Goal: Task Accomplishment & Management: Manage account settings

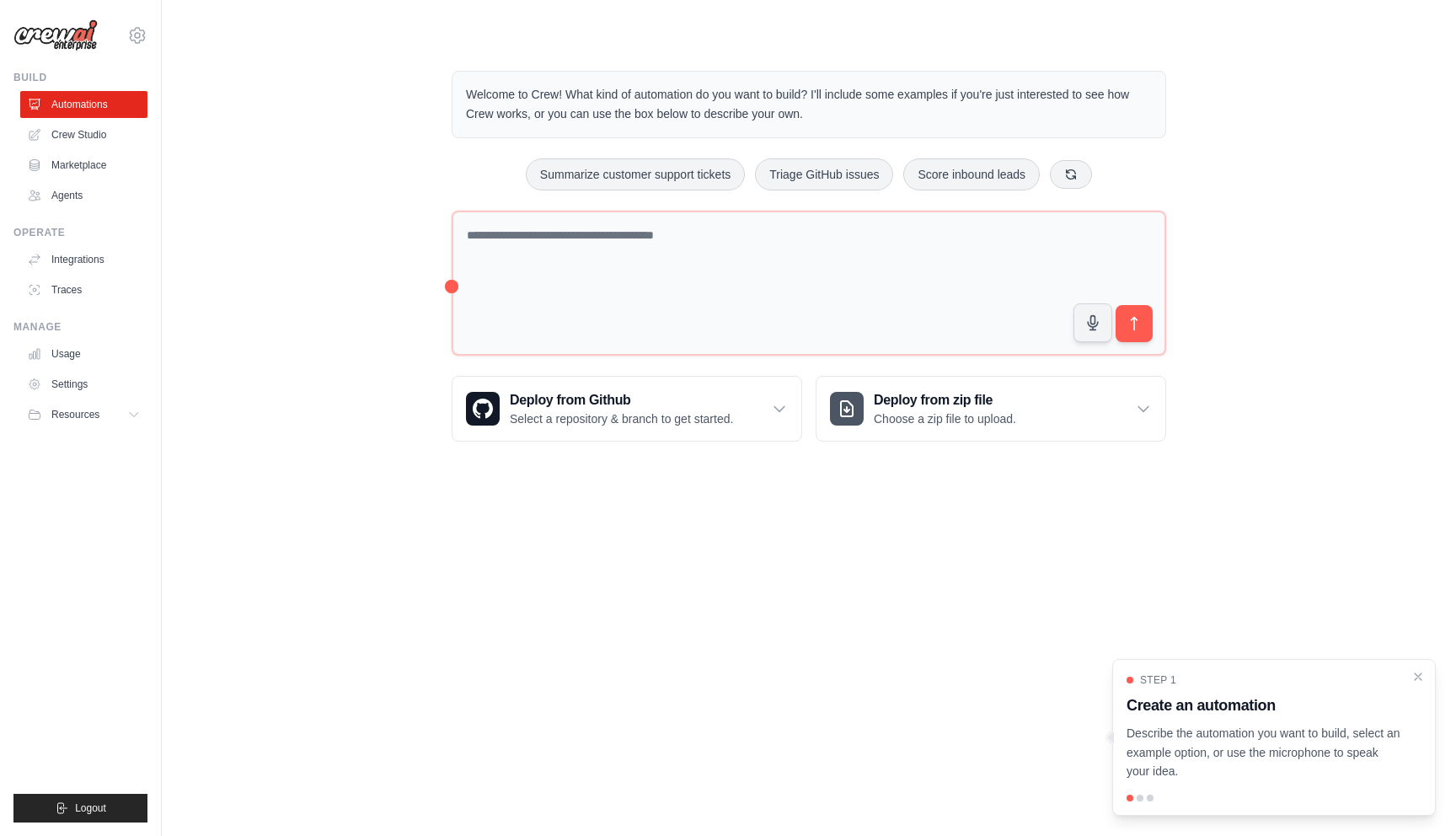
click at [946, 555] on body "[PERSON_NAME][EMAIL_ADDRESS][PERSON_NAME][DOMAIN_NAME] Settings Build Automatio…" at bounding box center [728, 418] width 1456 height 836
click at [110, 133] on link "Crew Studio" at bounding box center [86, 135] width 127 height 27
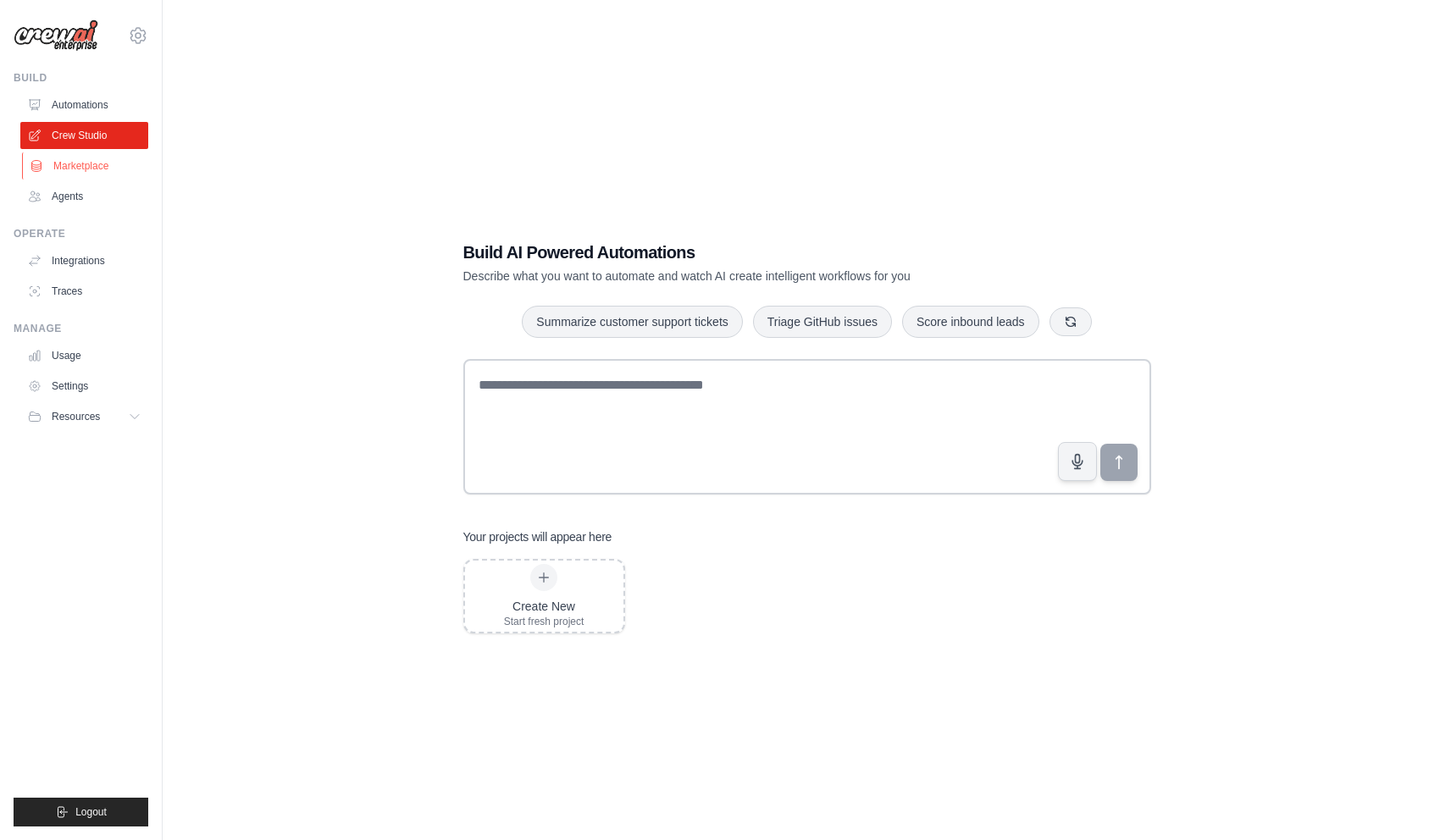
click at [100, 159] on link "Marketplace" at bounding box center [86, 166] width 128 height 27
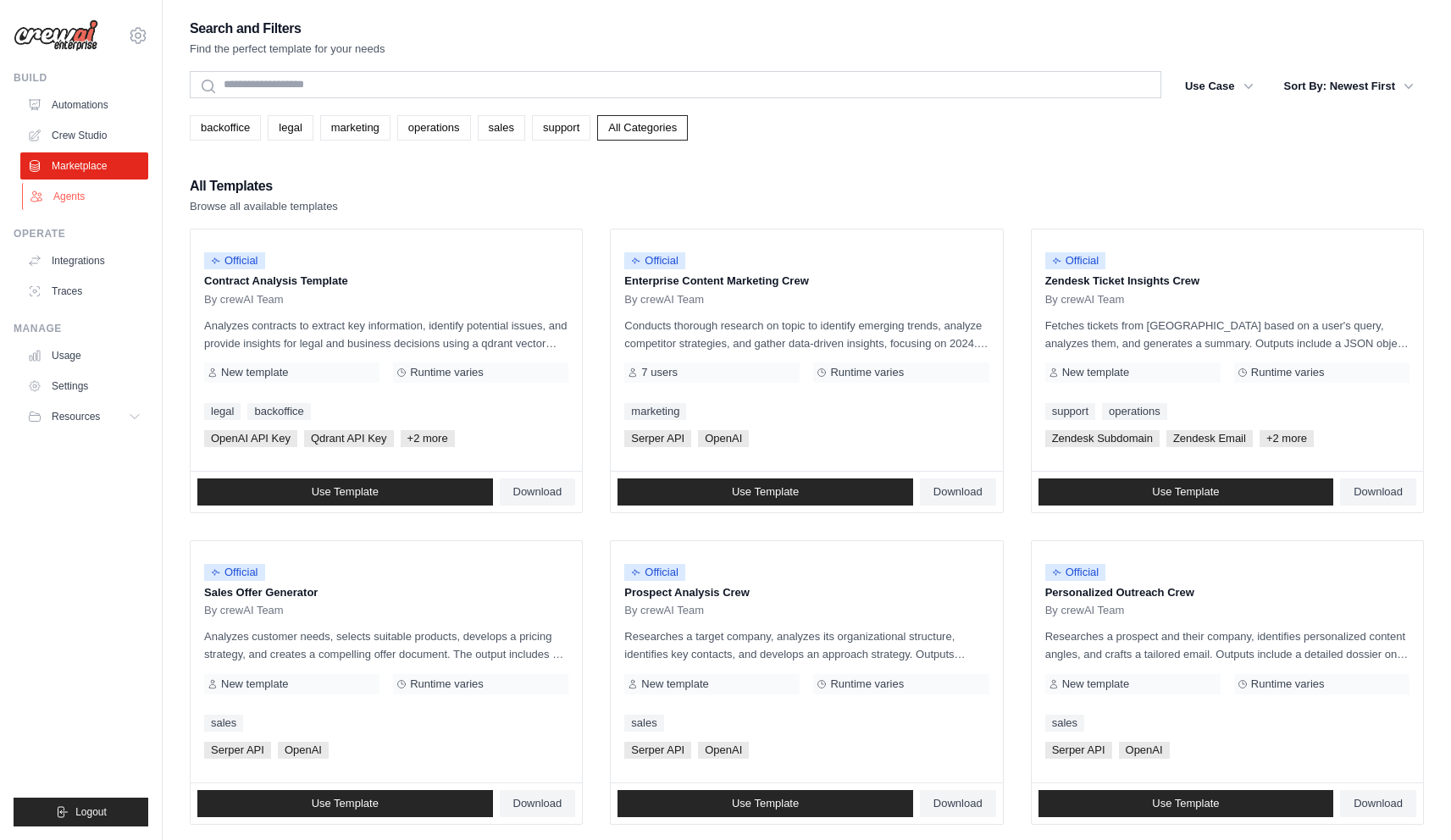
click at [78, 193] on link "Agents" at bounding box center [86, 197] width 128 height 27
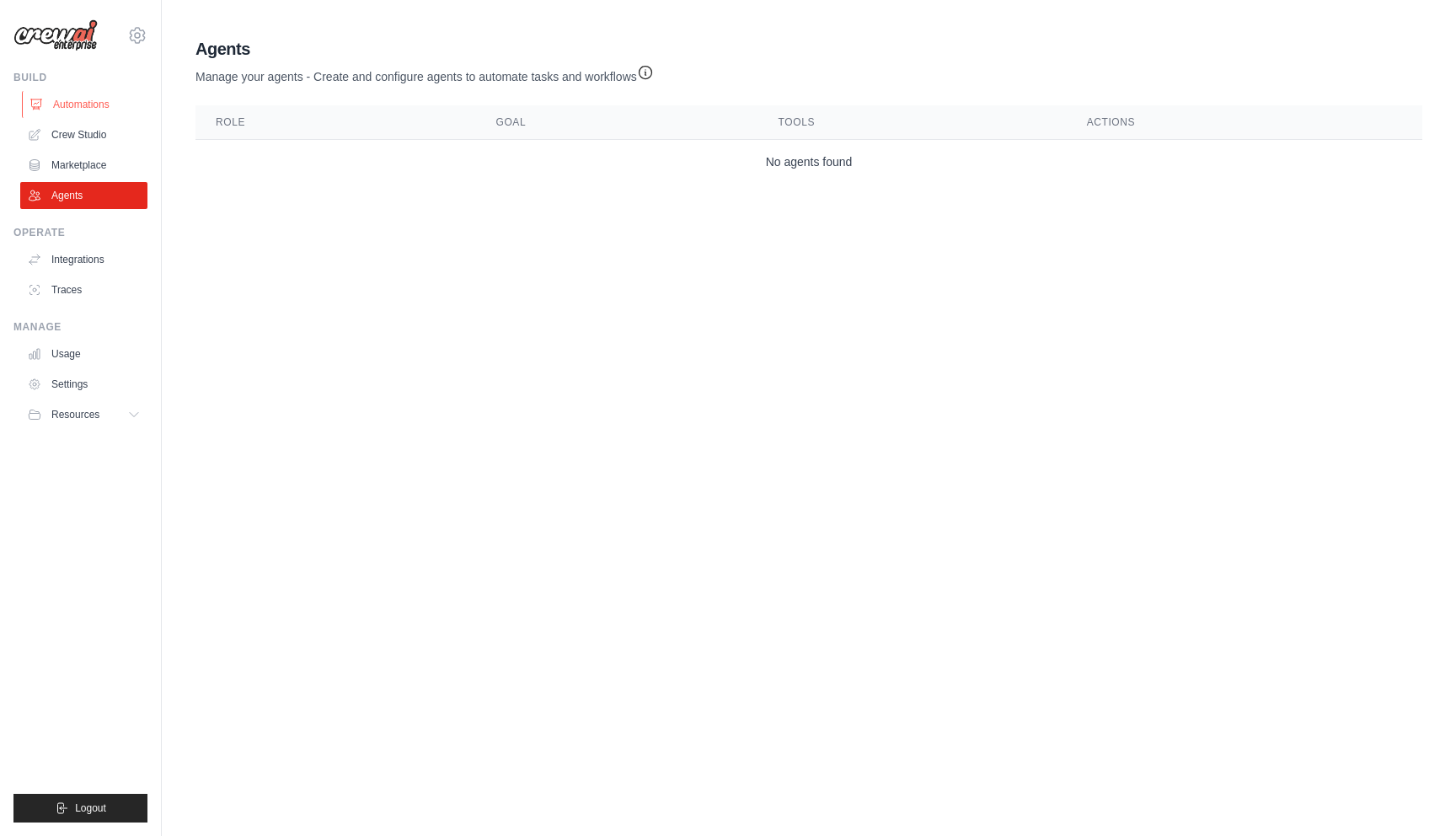
click at [87, 104] on link "Automations" at bounding box center [86, 104] width 127 height 27
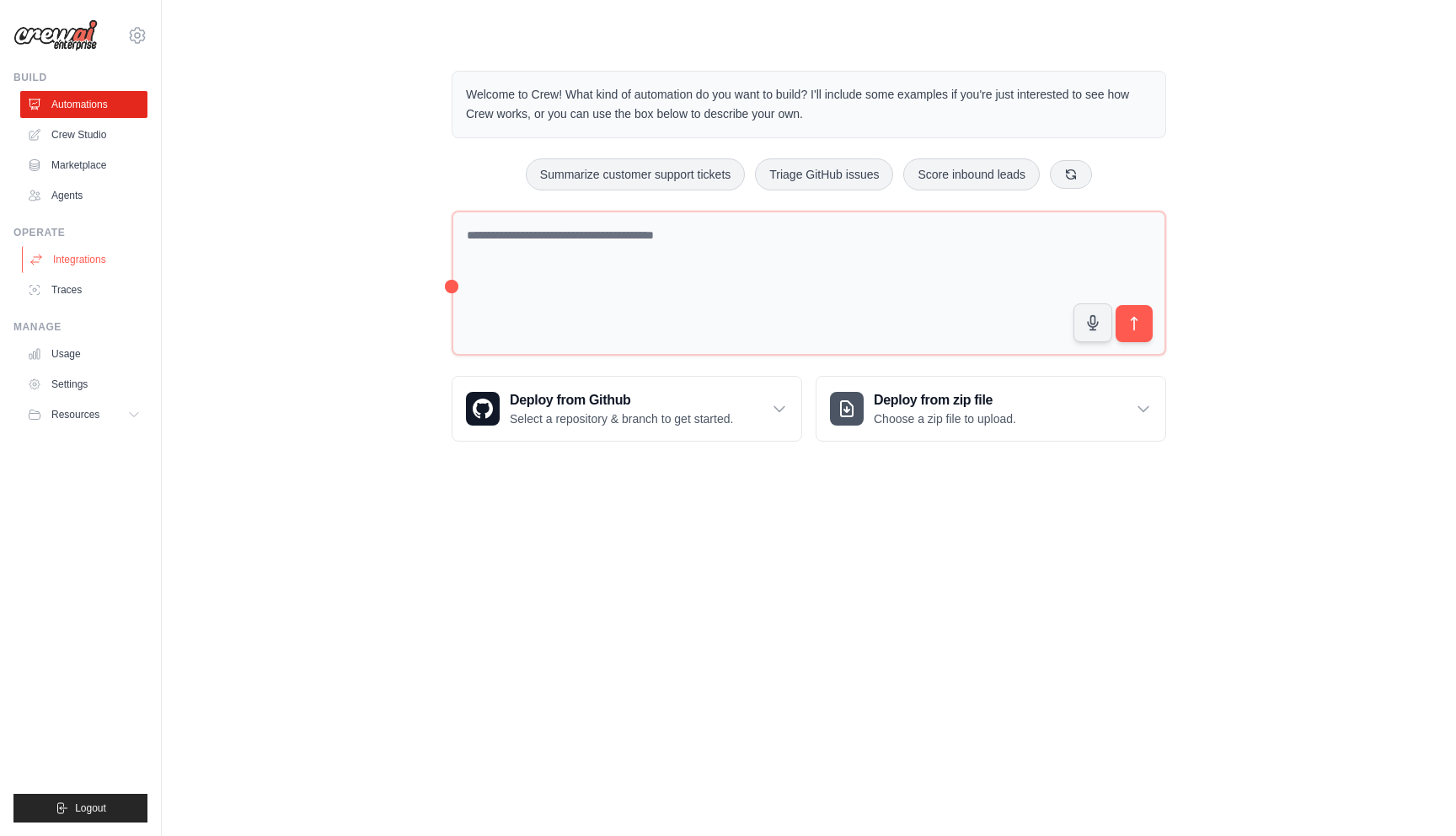
click at [107, 254] on link "Integrations" at bounding box center [86, 259] width 127 height 27
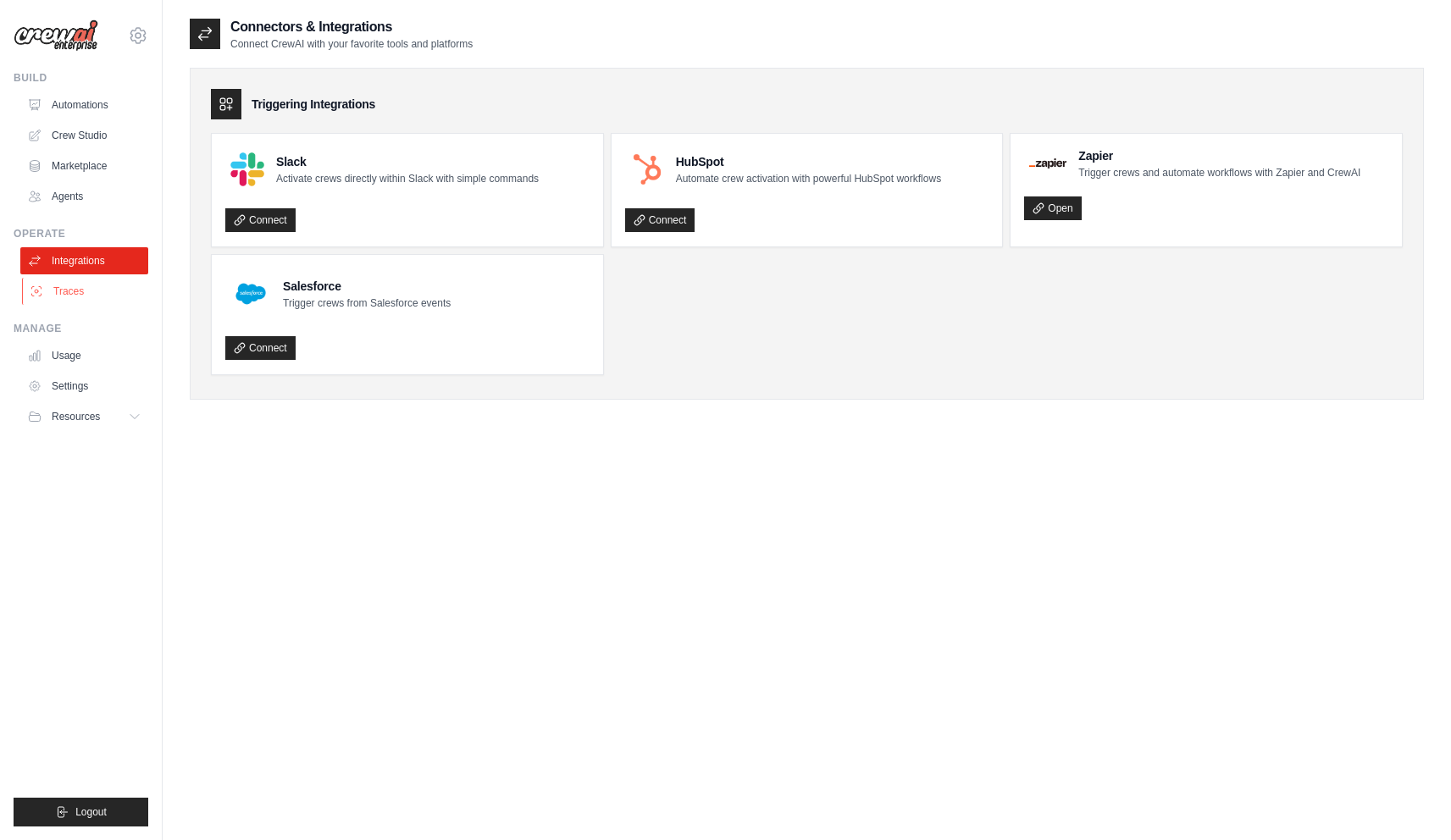
click at [97, 289] on link "Traces" at bounding box center [86, 291] width 128 height 27
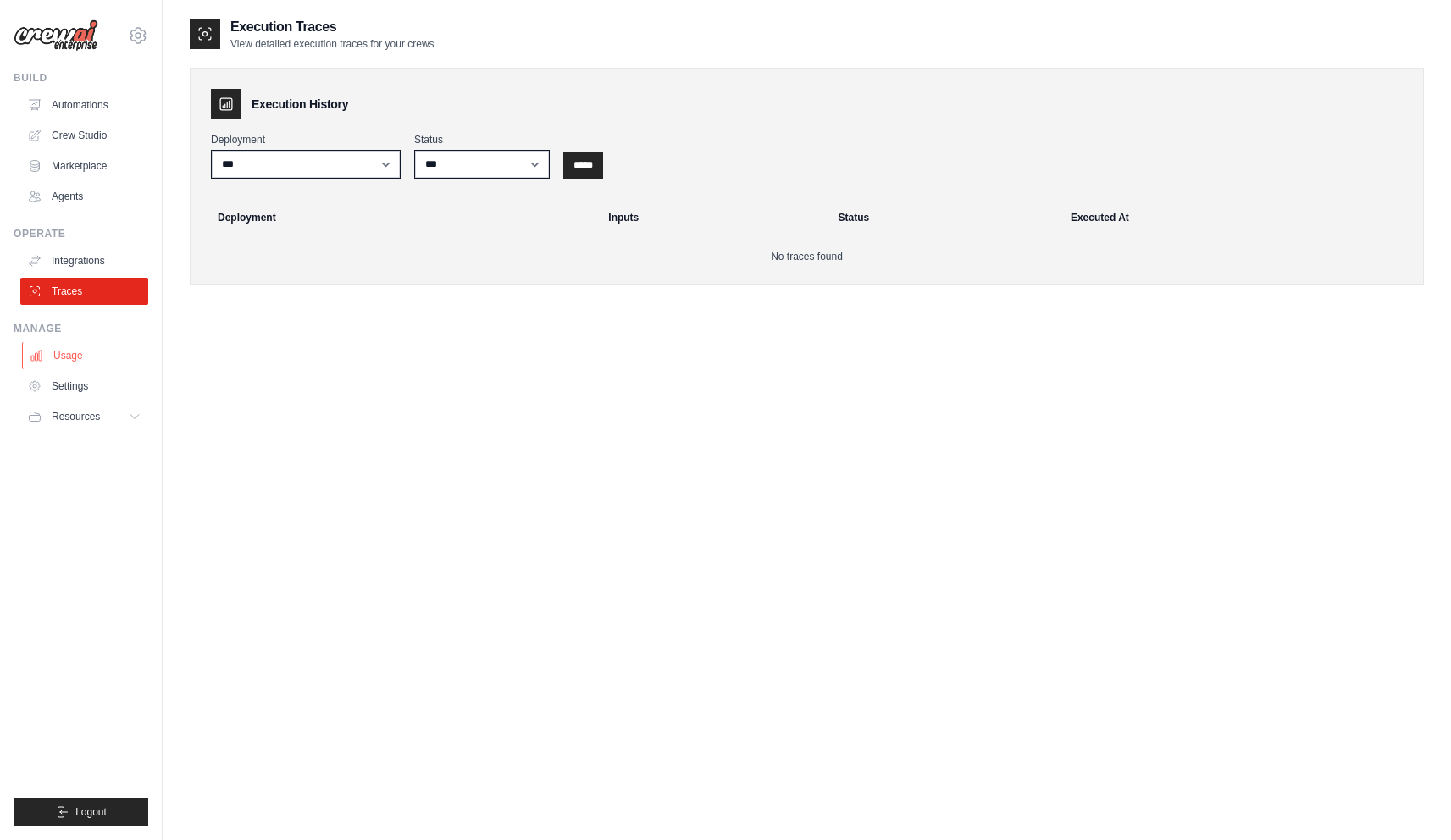
click at [71, 356] on link "Usage" at bounding box center [86, 356] width 128 height 27
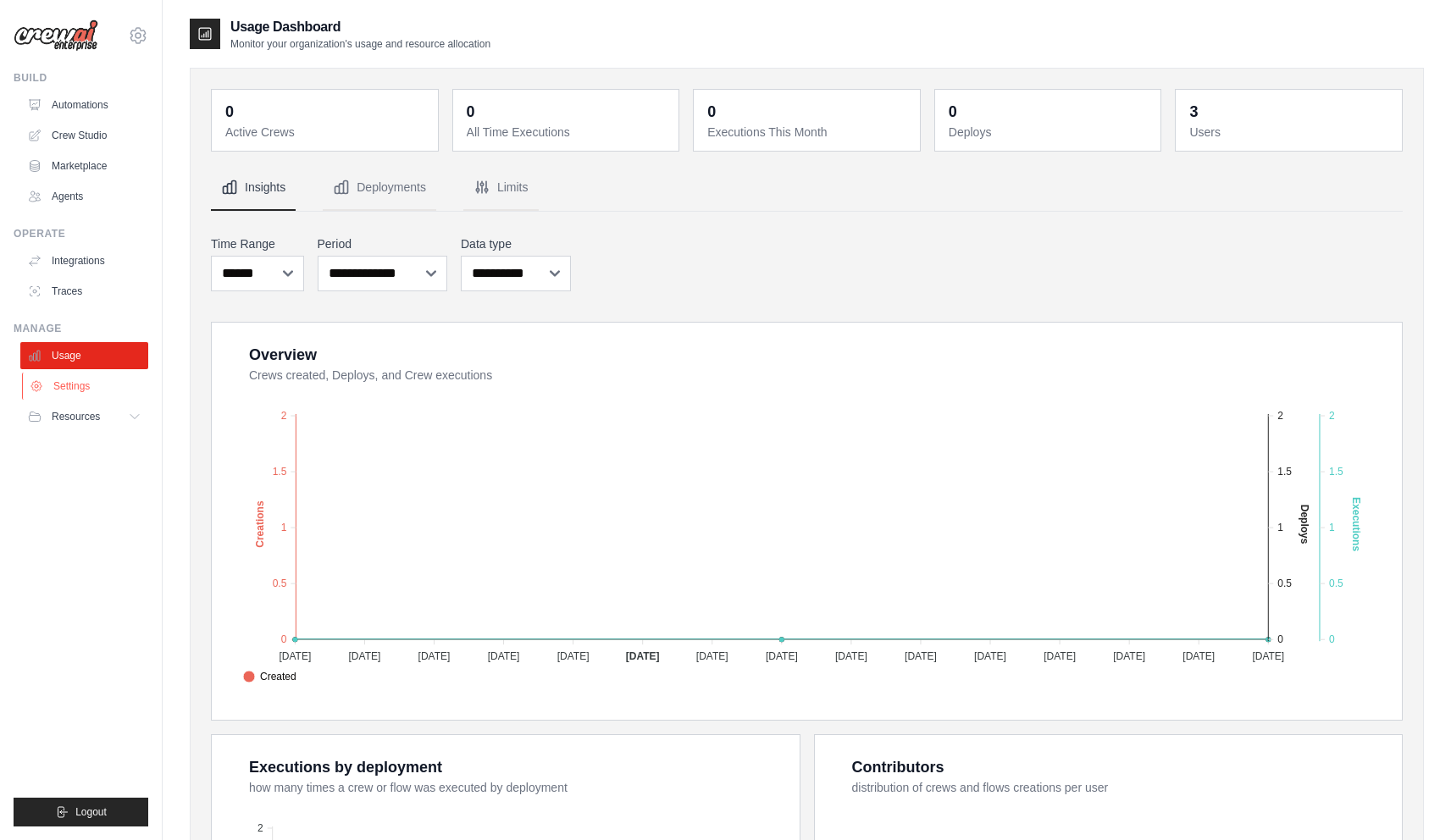
click at [86, 385] on link "Settings" at bounding box center [86, 387] width 128 height 27
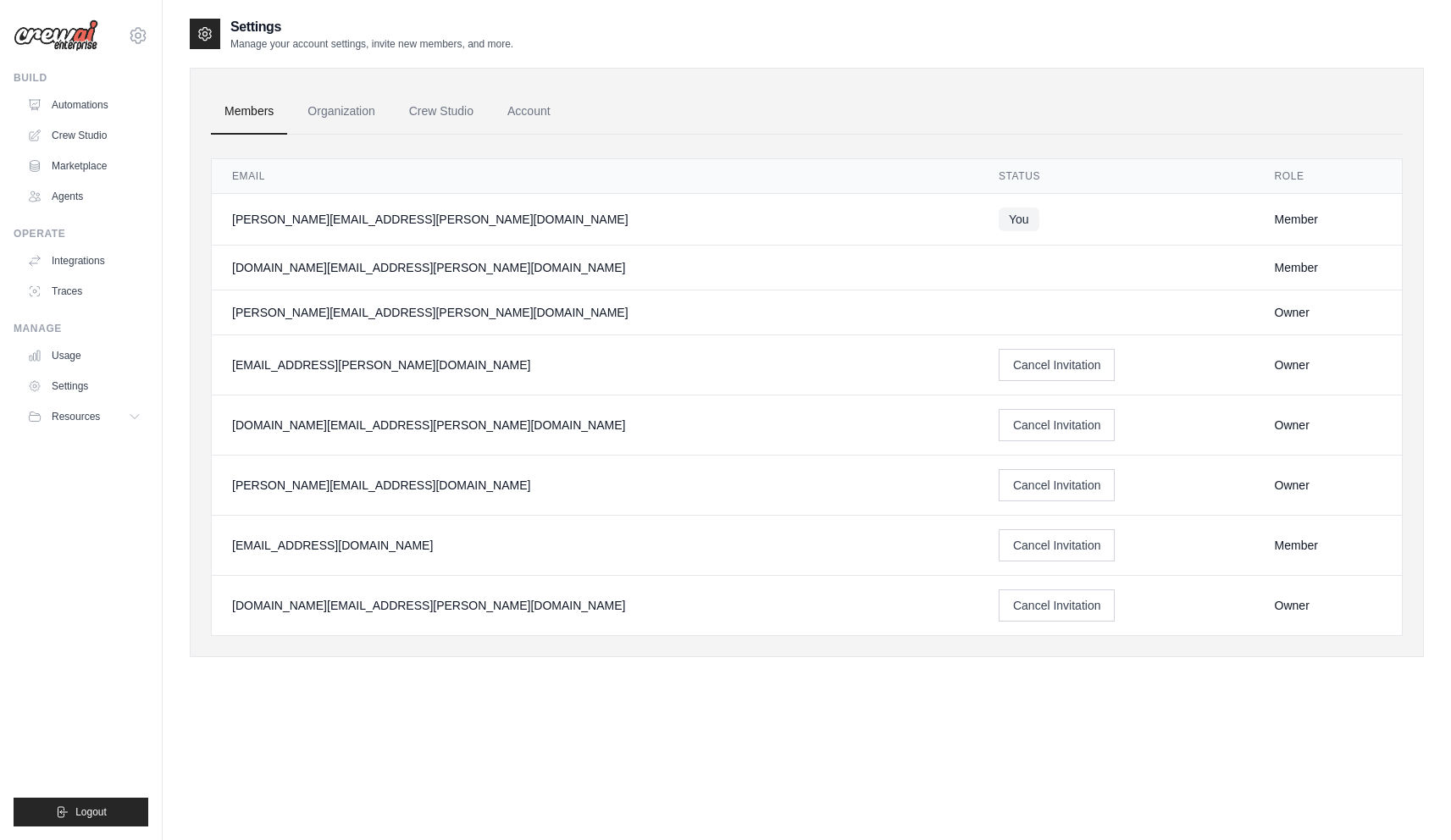
click at [978, 291] on td at bounding box center [1116, 313] width 276 height 45
click at [111, 416] on button "Resources" at bounding box center [86, 417] width 128 height 27
click at [469, 259] on div "[DOMAIN_NAME][EMAIL_ADDRESS][PERSON_NAME][DOMAIN_NAME]" at bounding box center [595, 268] width 726 height 17
click at [978, 273] on td at bounding box center [1116, 268] width 276 height 45
click at [91, 135] on link "Crew Studio" at bounding box center [86, 135] width 128 height 27
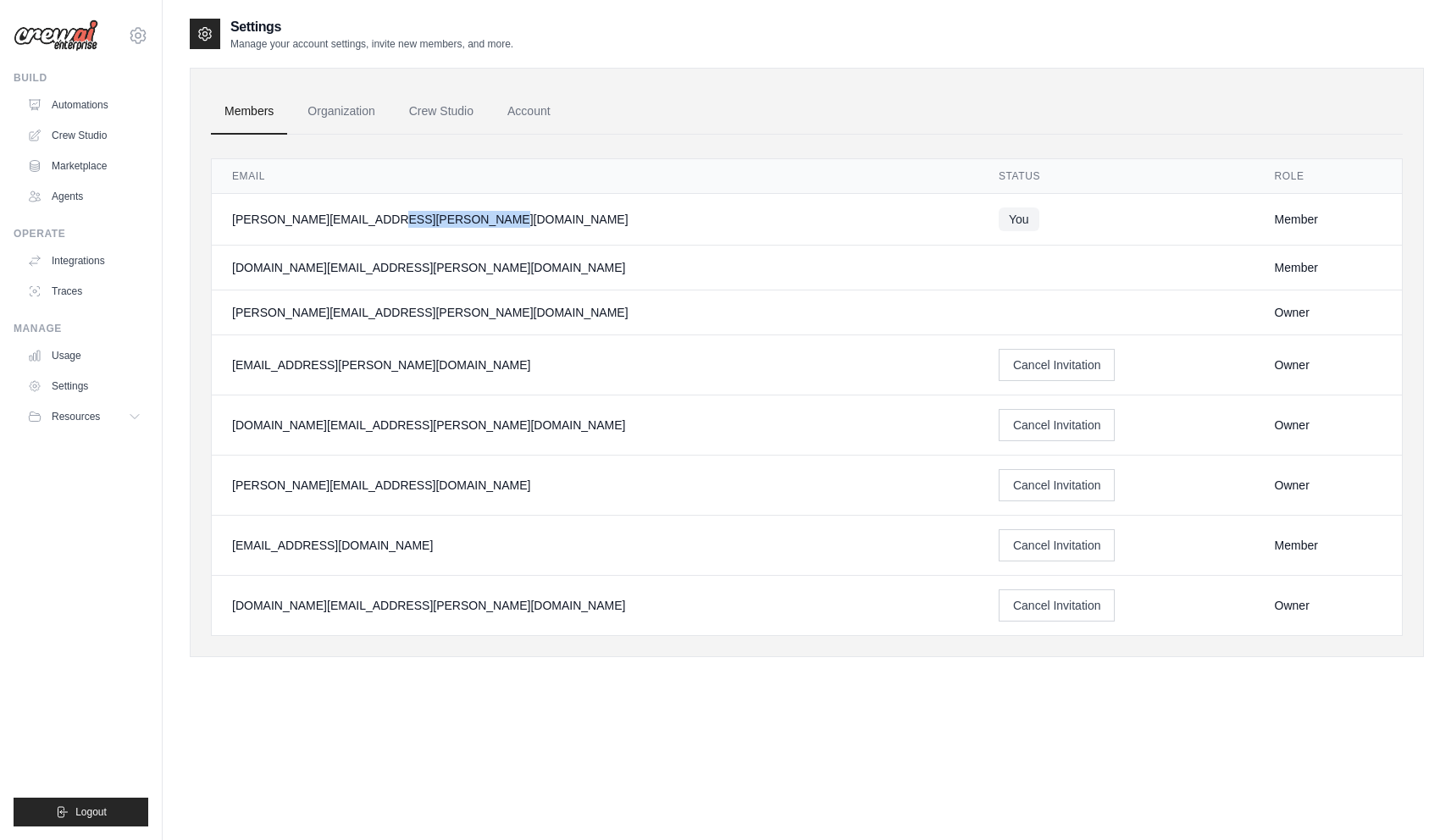
drag, startPoint x: 243, startPoint y: 226, endPoint x: 440, endPoint y: 226, distance: 197.0
click at [440, 226] on div "[PERSON_NAME][EMAIL_ADDRESS][PERSON_NAME][DOMAIN_NAME]" at bounding box center [595, 220] width 726 height 17
click at [397, 252] on td "[DOMAIN_NAME][EMAIL_ADDRESS][PERSON_NAME][DOMAIN_NAME]" at bounding box center [596, 268] width 767 height 45
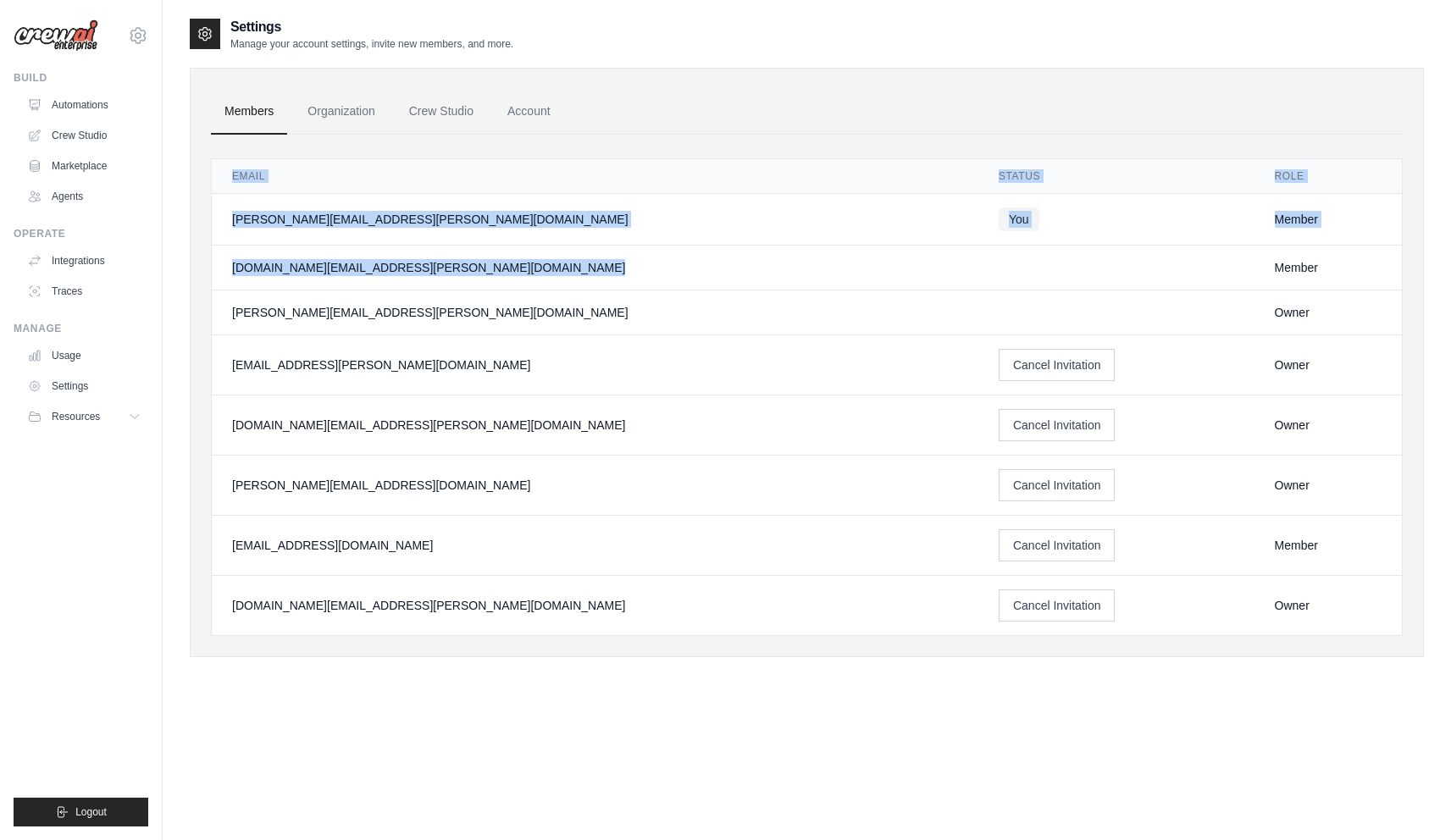
drag, startPoint x: 800, startPoint y: 278, endPoint x: 206, endPoint y: 220, distance: 596.8
click at [206, 220] on div "Members Organization Crew Studio Account Email Status Role [PERSON_NAME][EMAIL_…" at bounding box center [807, 363] width 1235 height 590
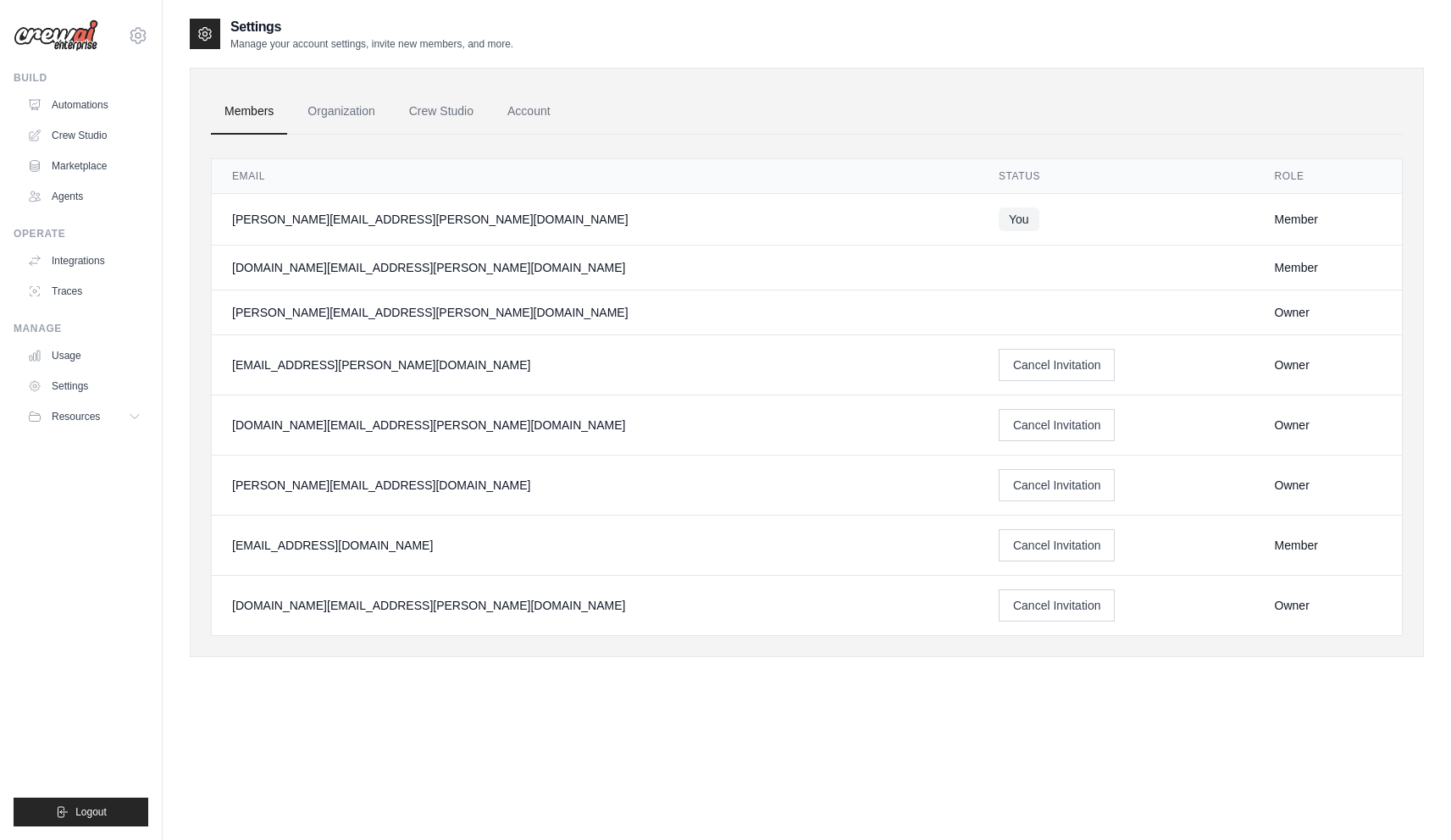
click at [422, 291] on td "[PERSON_NAME][EMAIL_ADDRESS][PERSON_NAME][DOMAIN_NAME]" at bounding box center [596, 313] width 767 height 45
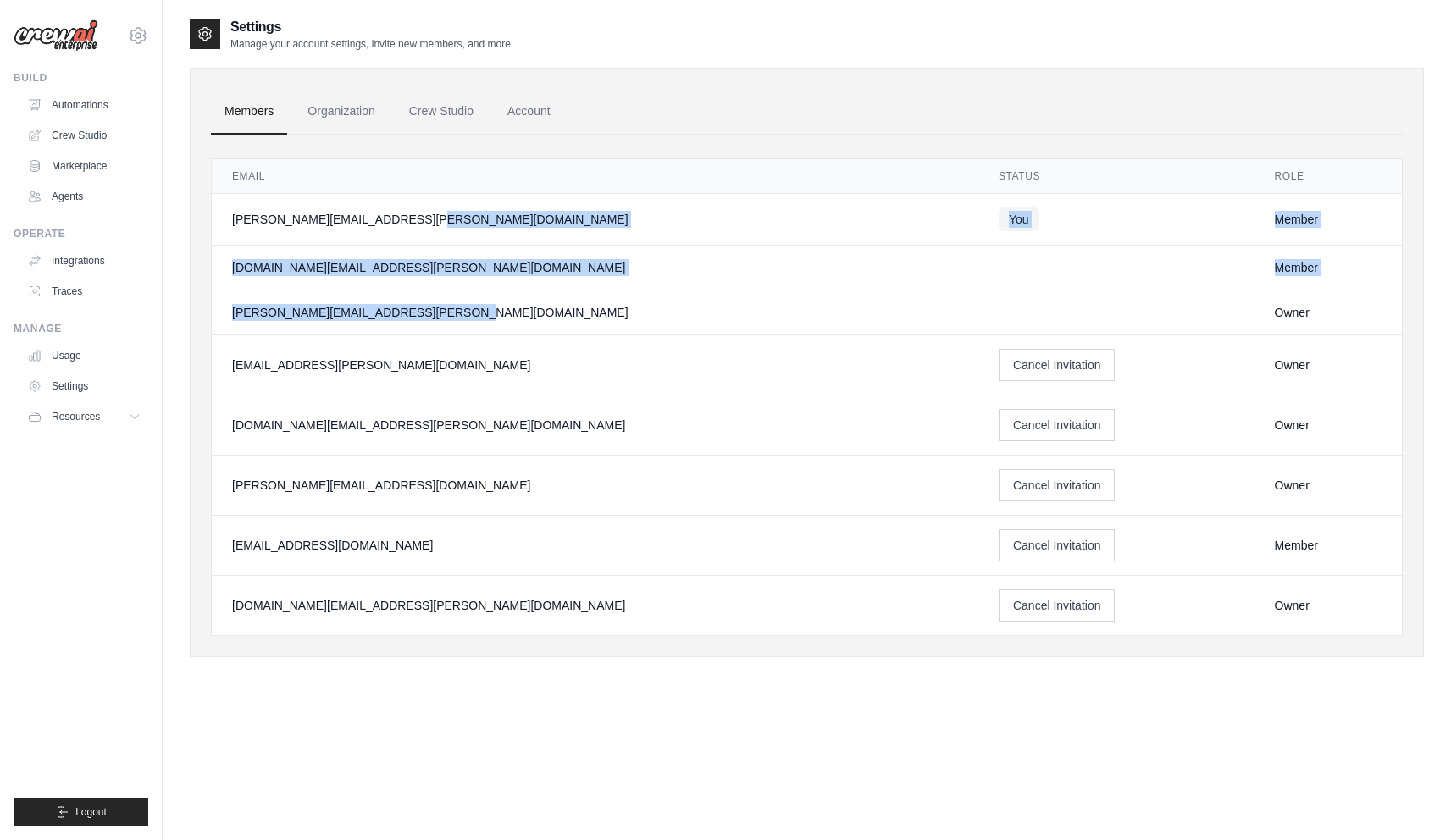
drag, startPoint x: 352, startPoint y: 313, endPoint x: 277, endPoint y: 223, distance: 117.2
click at [277, 223] on tbody "[PERSON_NAME][EMAIL_ADDRESS][PERSON_NAME][DOMAIN_NAME] You Member [DOMAIN_NAME]…" at bounding box center [807, 415] width 1190 height 442
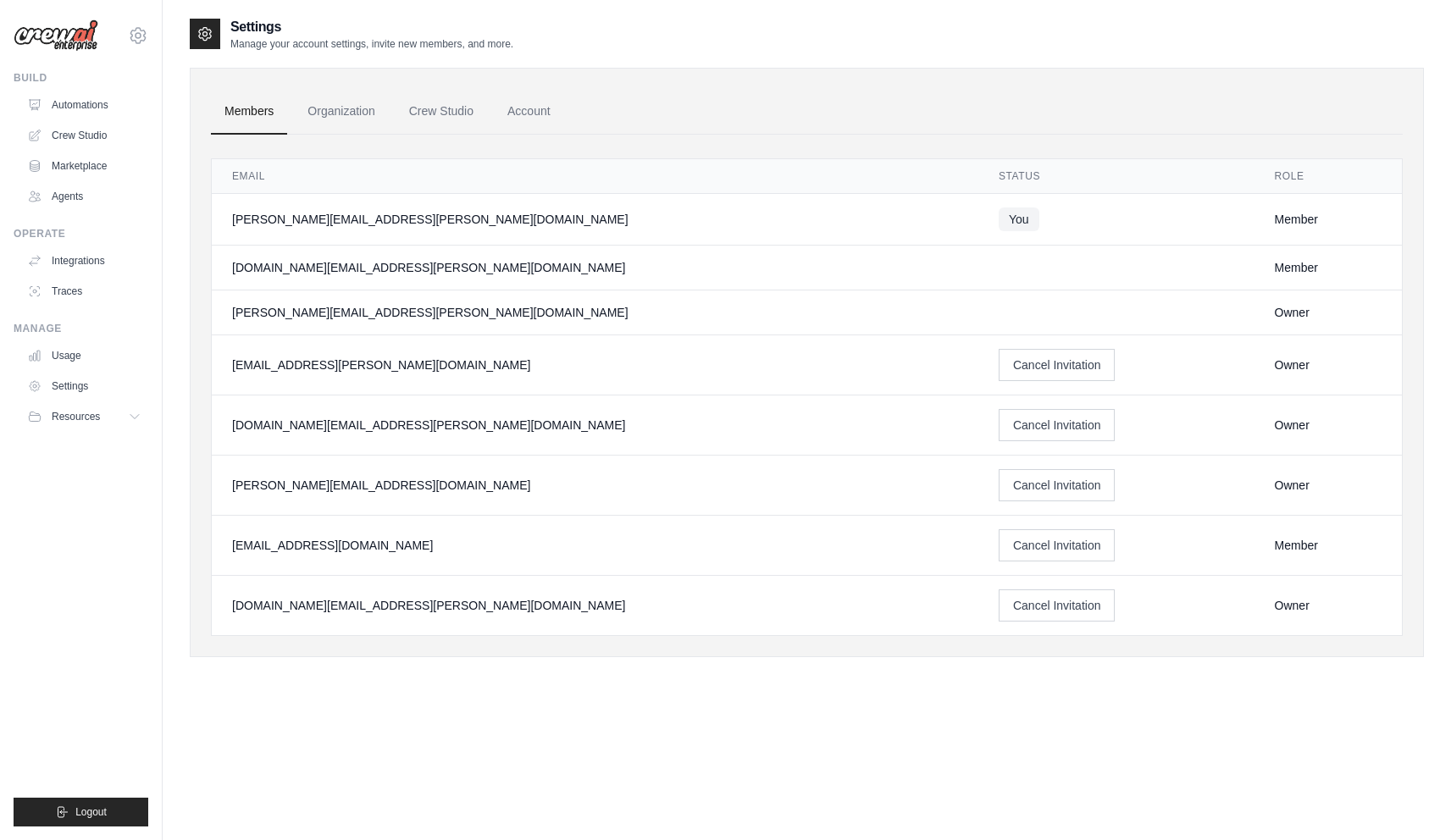
click at [995, 311] on td at bounding box center [1116, 313] width 276 height 45
click at [447, 114] on link "Crew Studio" at bounding box center [440, 112] width 91 height 46
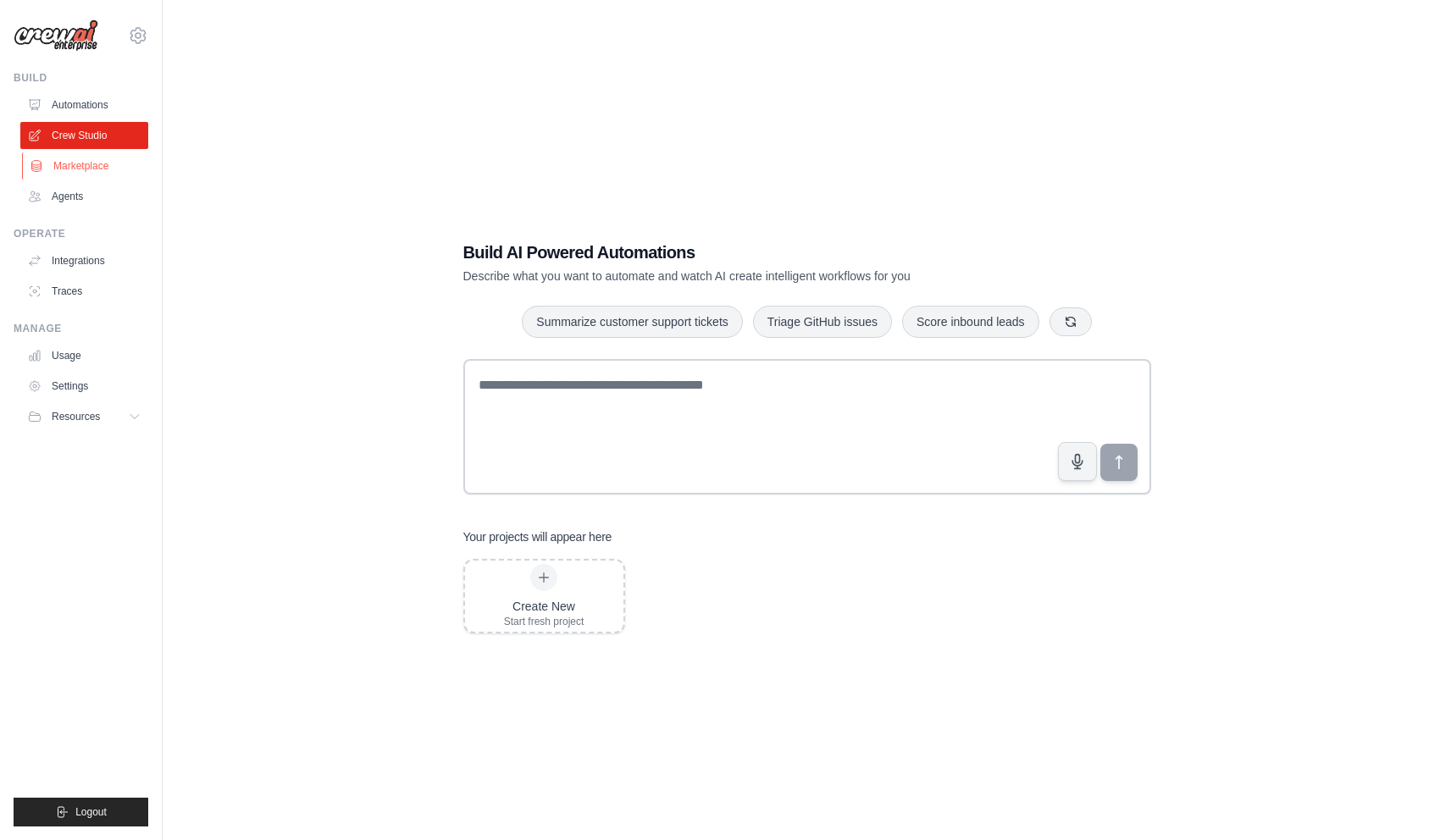
click at [74, 173] on link "Marketplace" at bounding box center [86, 166] width 128 height 27
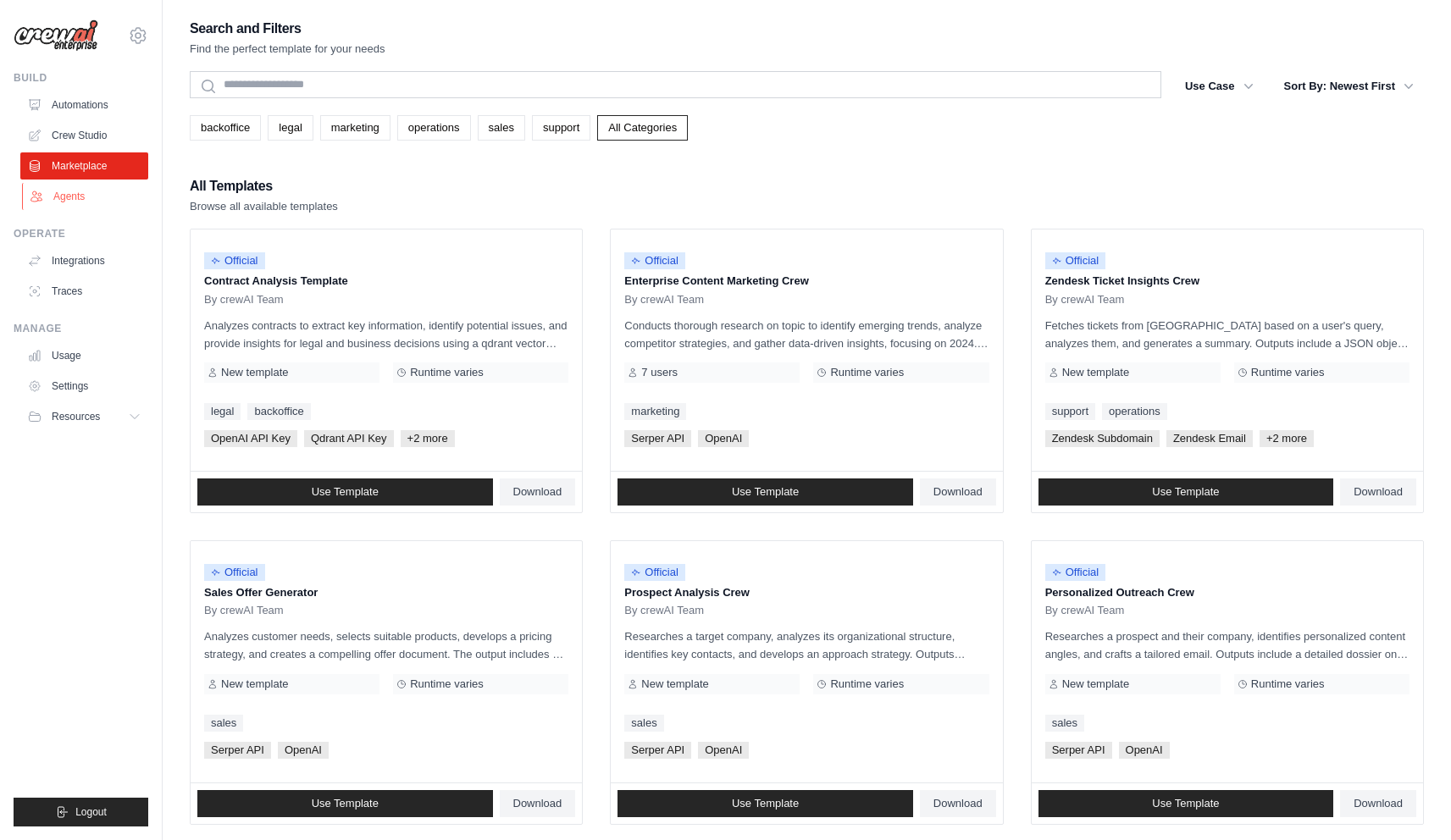
click at [57, 196] on link "Agents" at bounding box center [86, 197] width 128 height 27
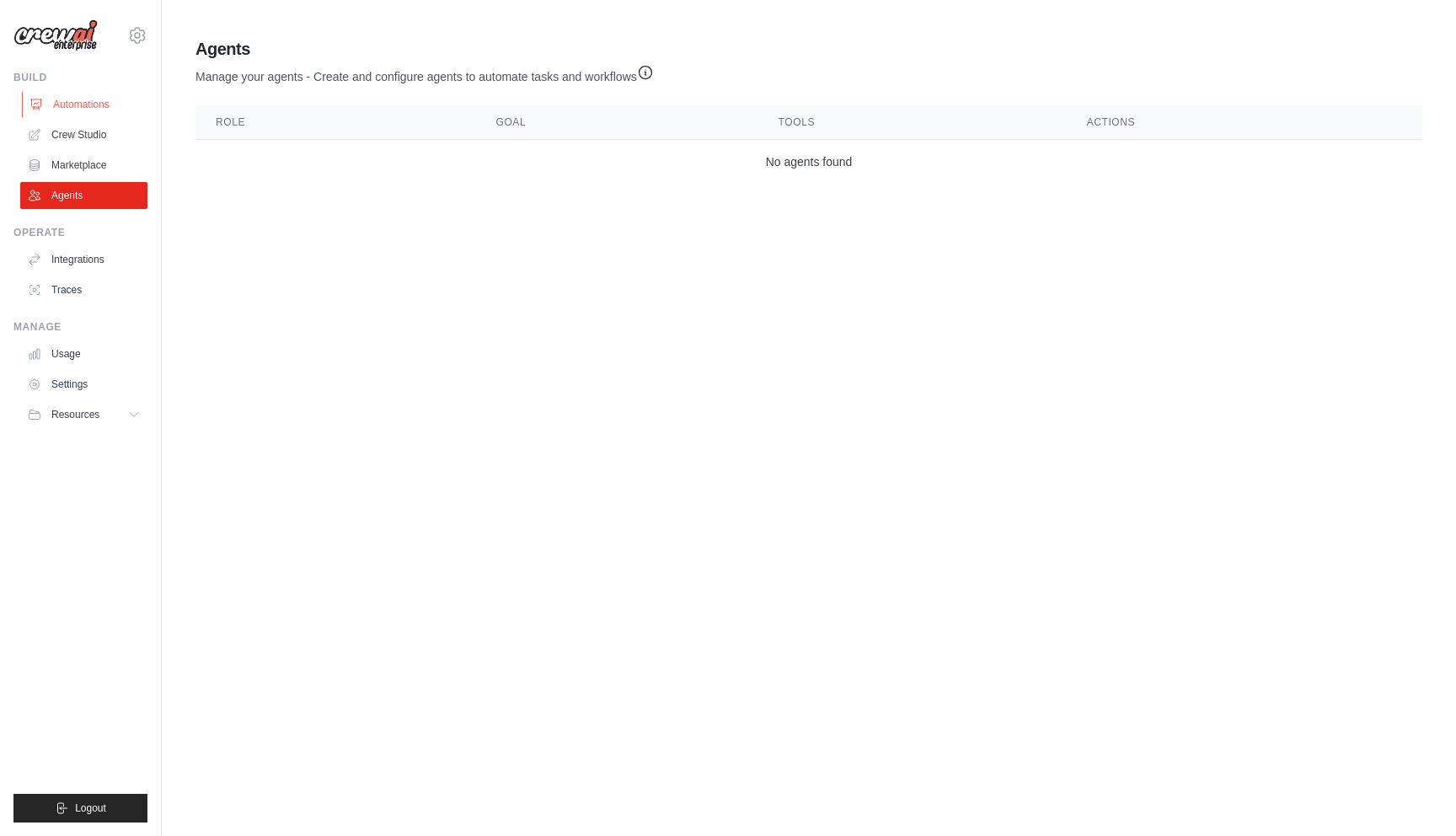
click at [78, 114] on link "Automations" at bounding box center [86, 104] width 127 height 27
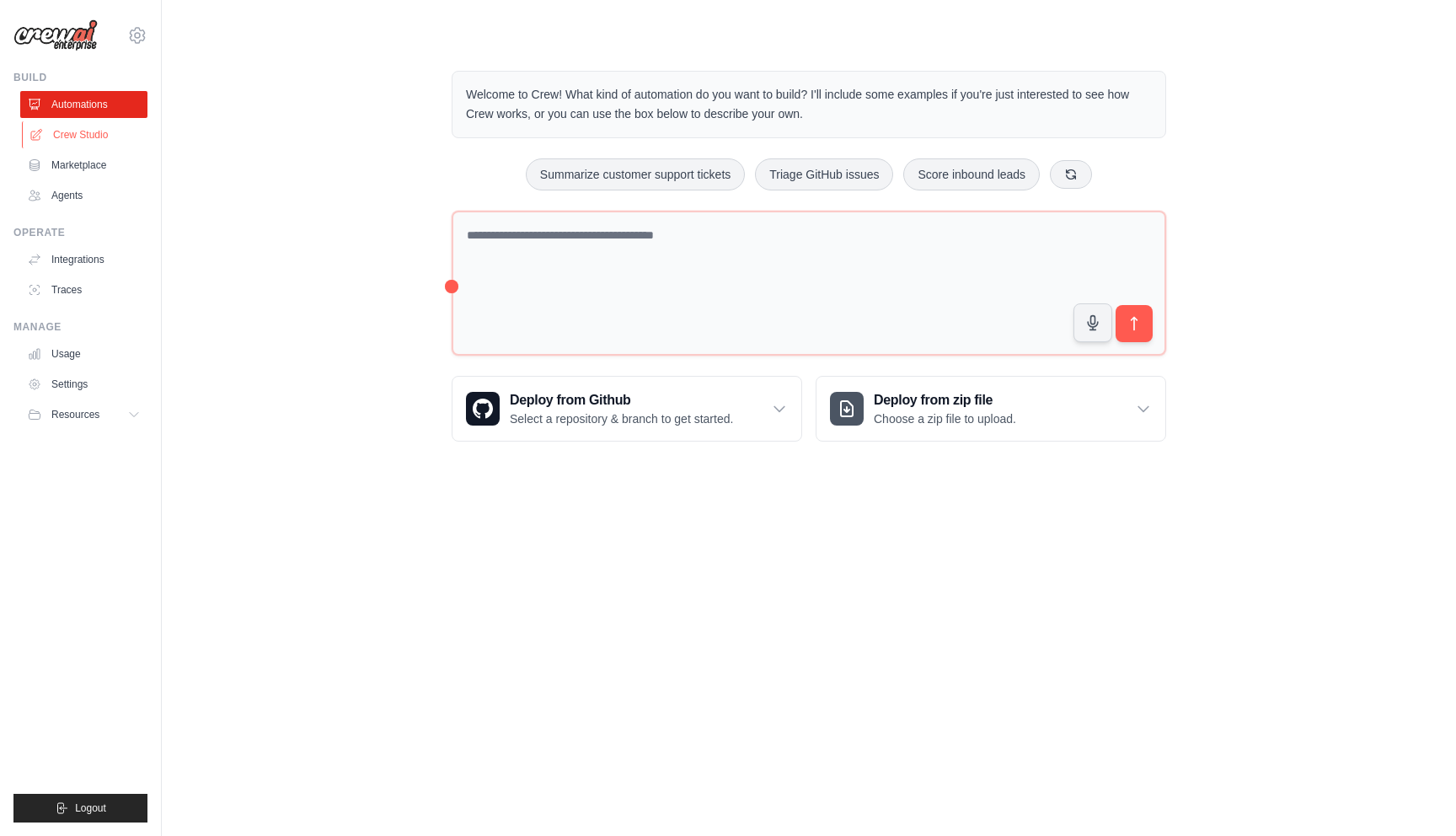
click at [78, 131] on link "Crew Studio" at bounding box center [86, 135] width 127 height 27
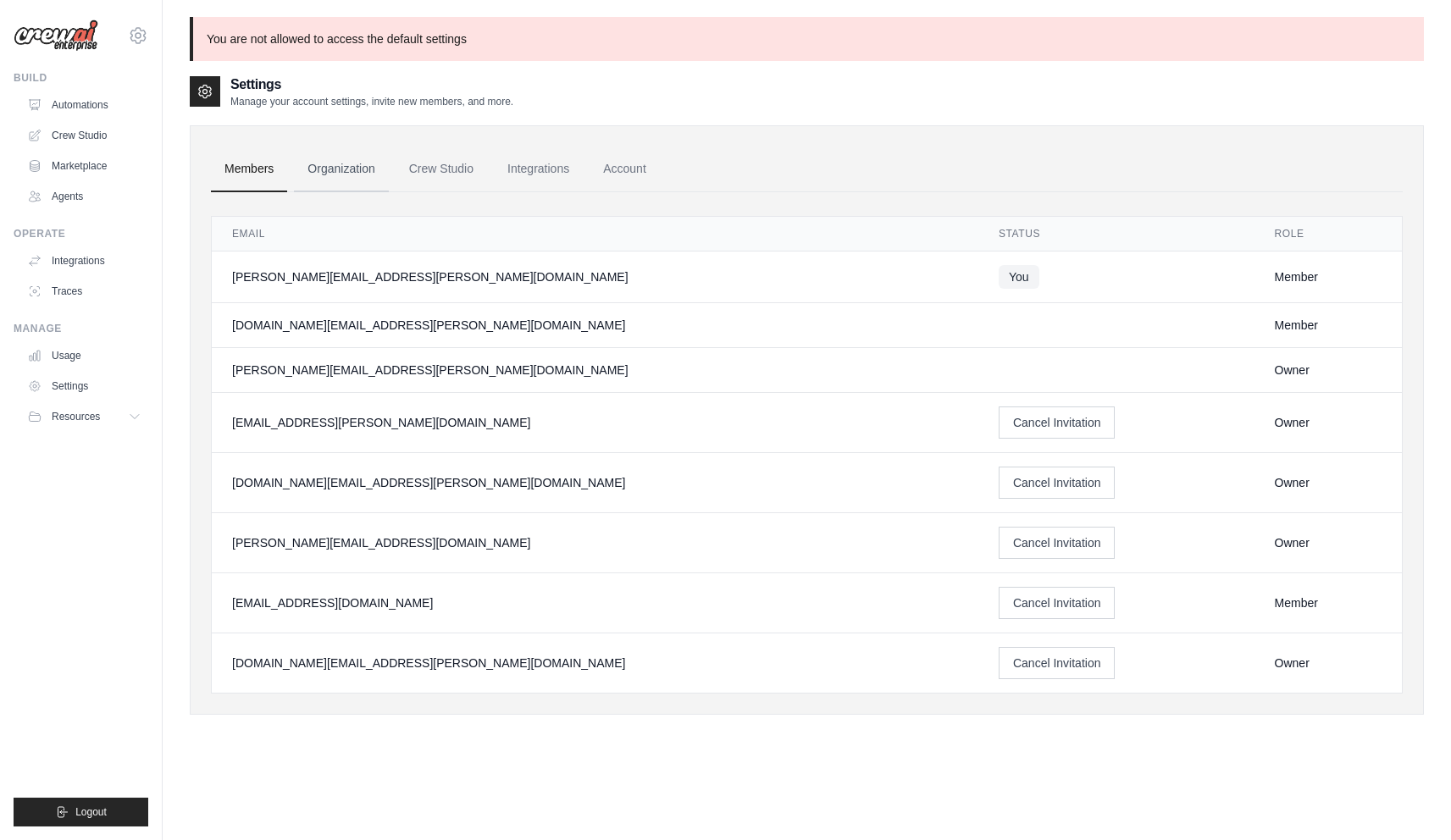
click at [353, 159] on link "Organization" at bounding box center [341, 170] width 94 height 46
click at [242, 167] on link "Members" at bounding box center [249, 170] width 76 height 46
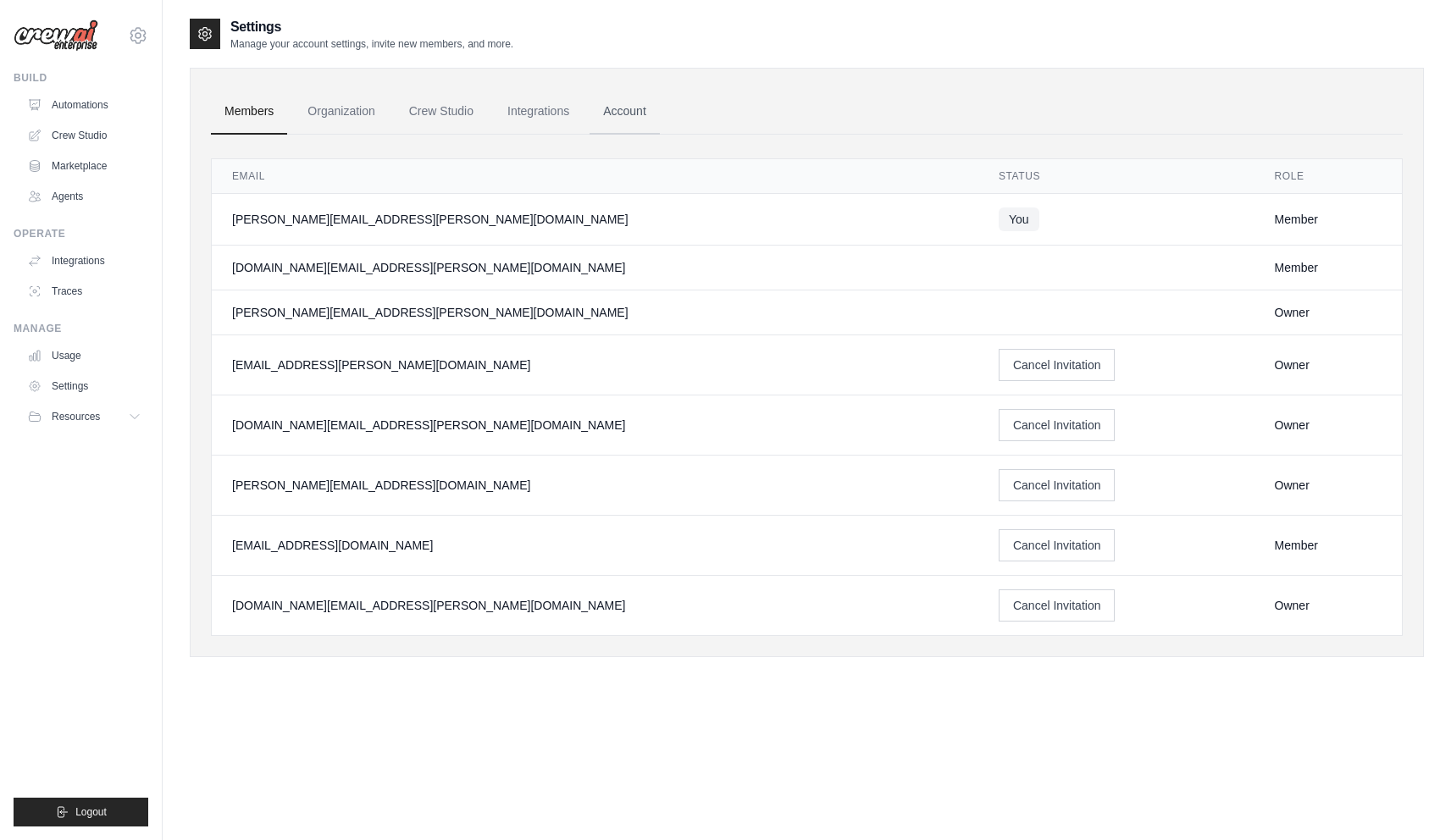
click at [613, 108] on link "Account" at bounding box center [625, 112] width 71 height 46
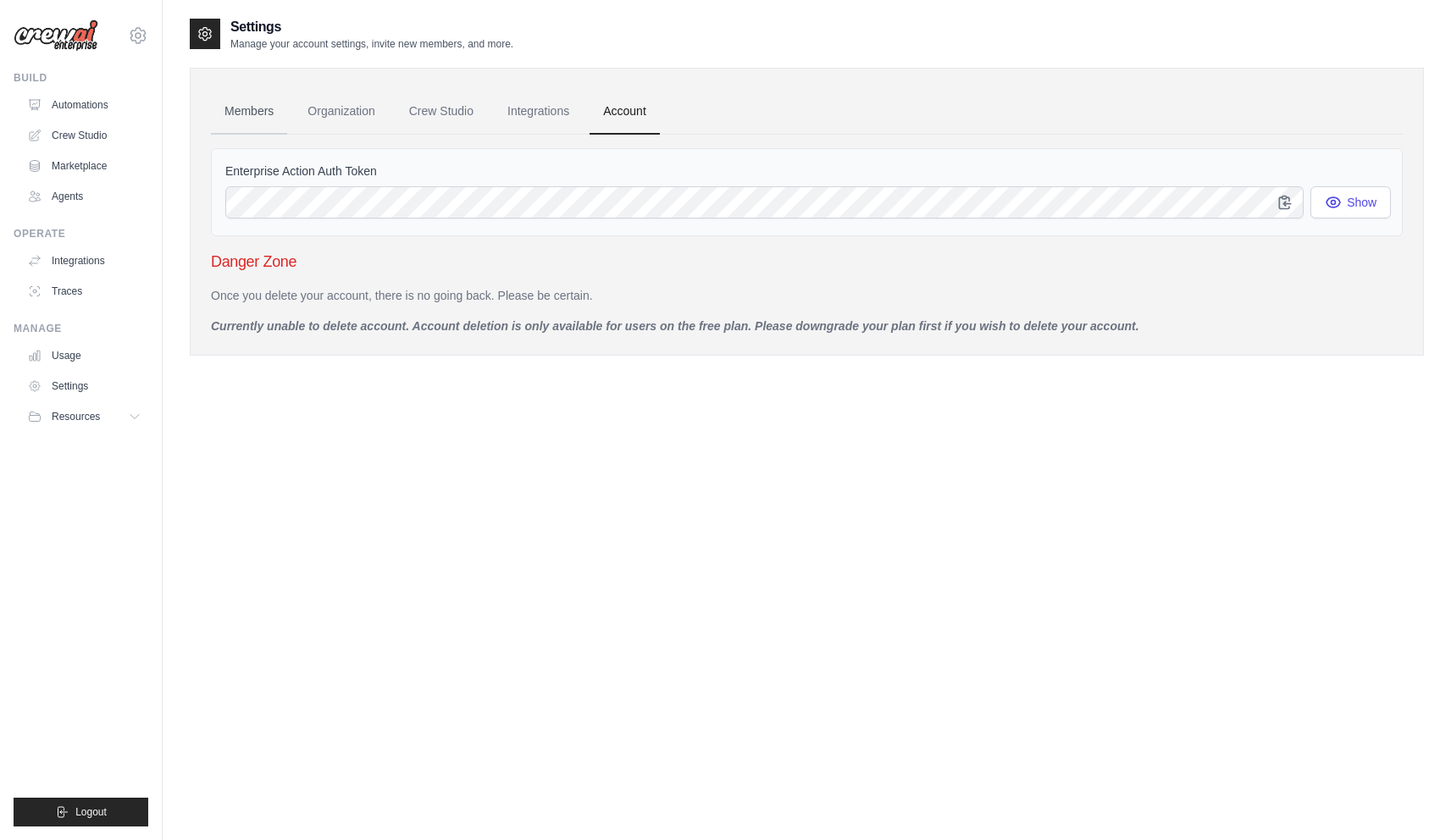
click at [265, 114] on link "Members" at bounding box center [249, 112] width 76 height 46
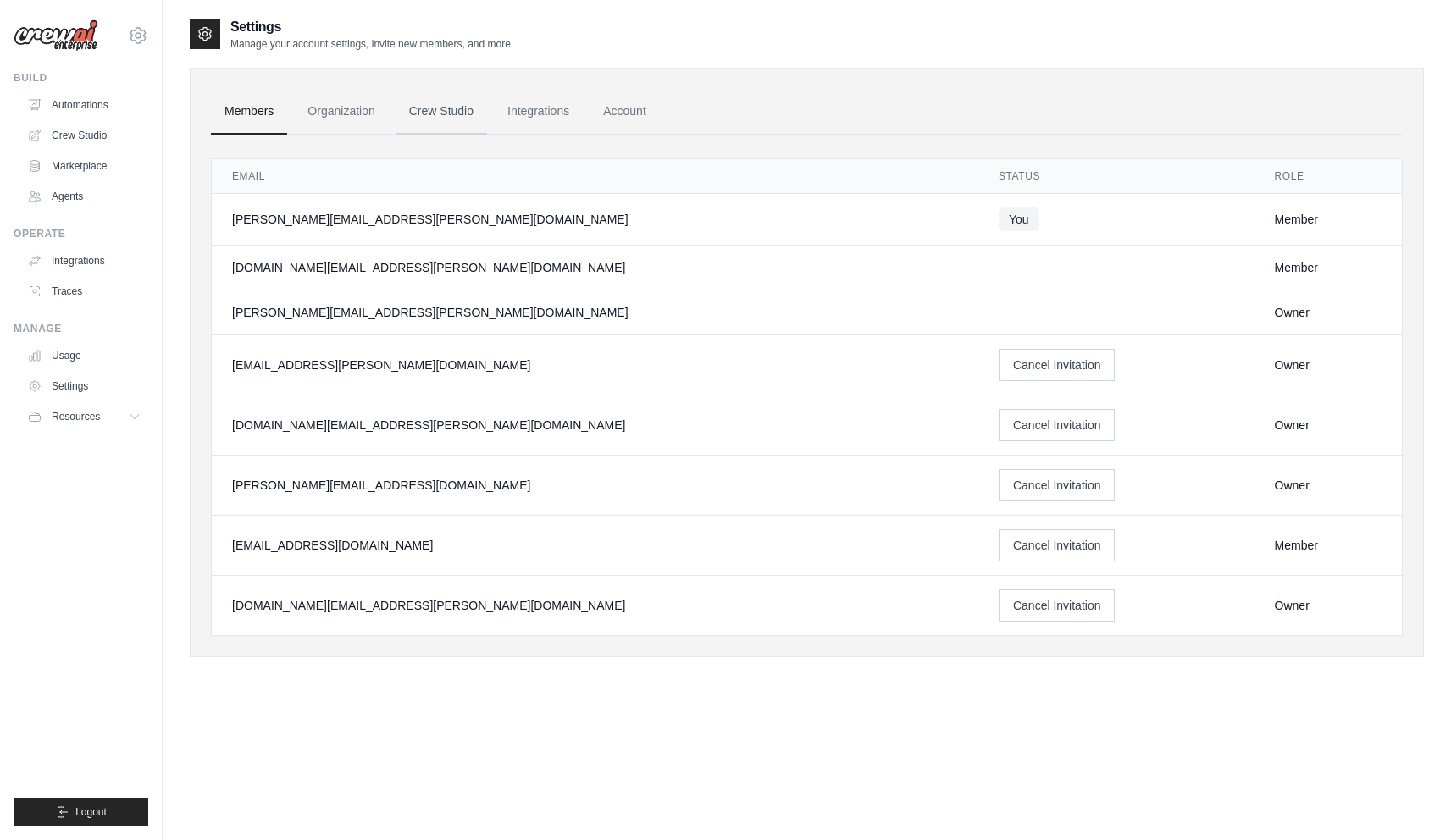
click at [459, 107] on link "Crew Studio" at bounding box center [440, 112] width 91 height 46
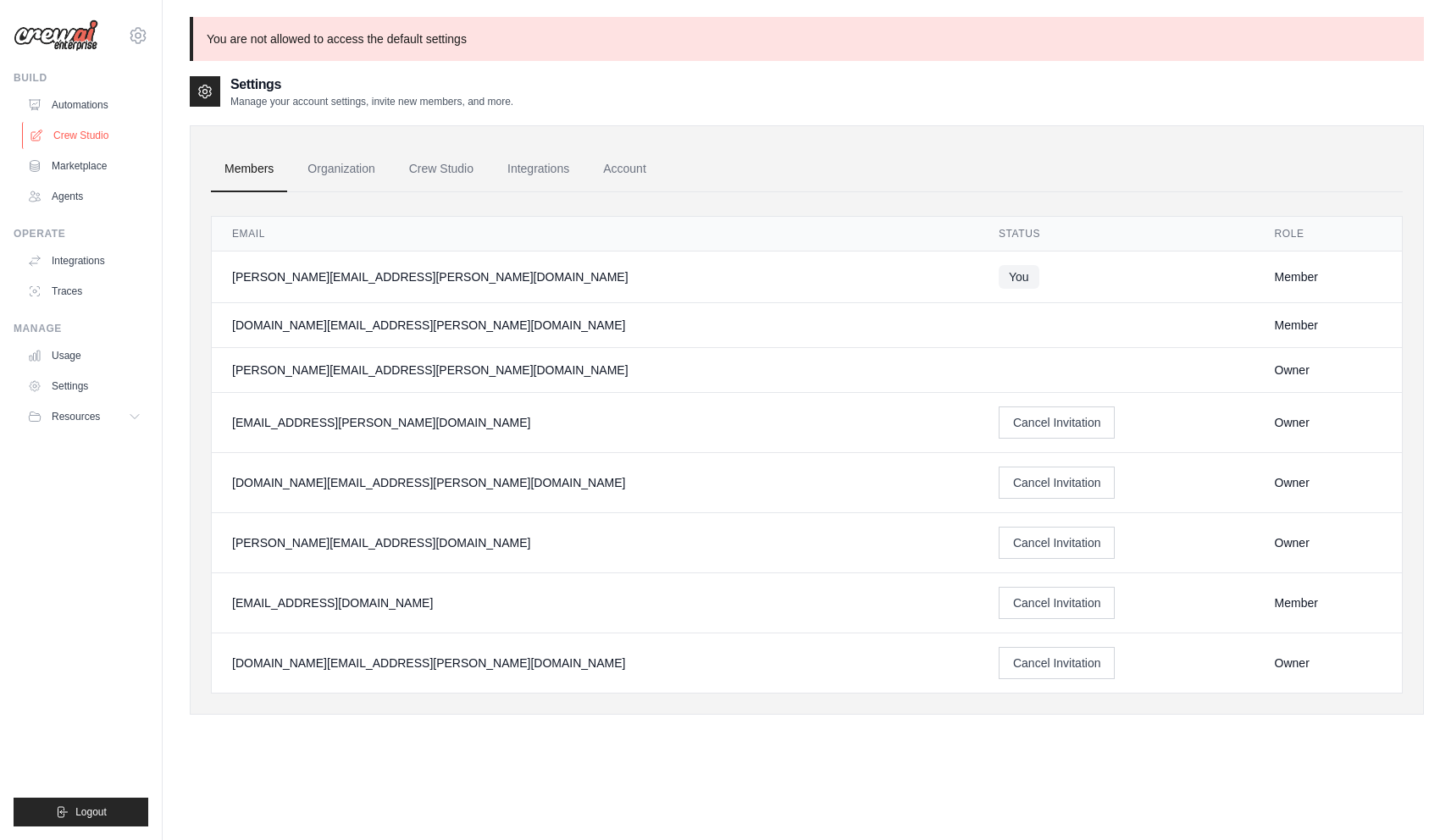
click at [81, 122] on link "Crew Studio" at bounding box center [86, 135] width 128 height 27
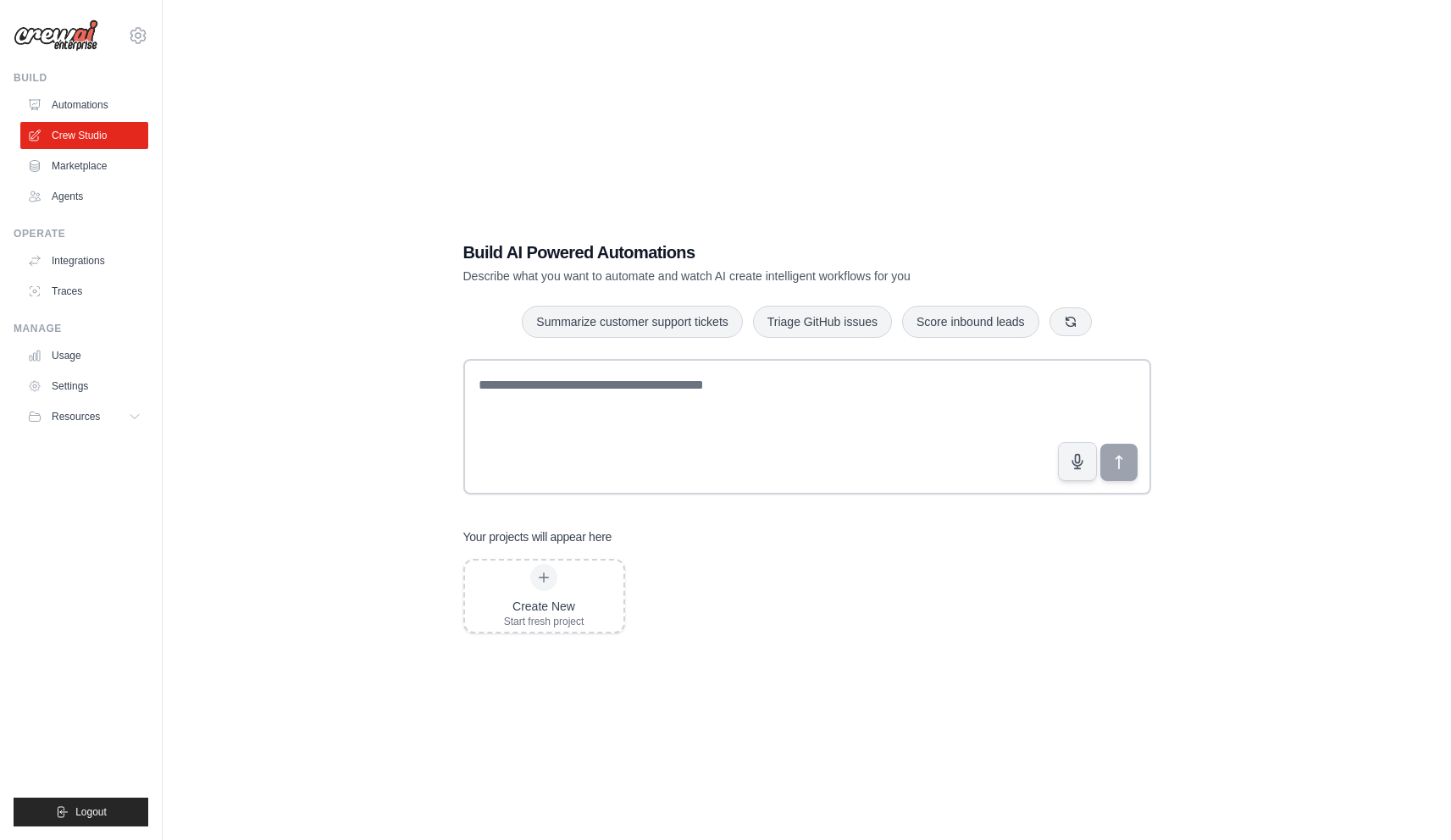
click at [81, 106] on link "Automations" at bounding box center [84, 105] width 128 height 27
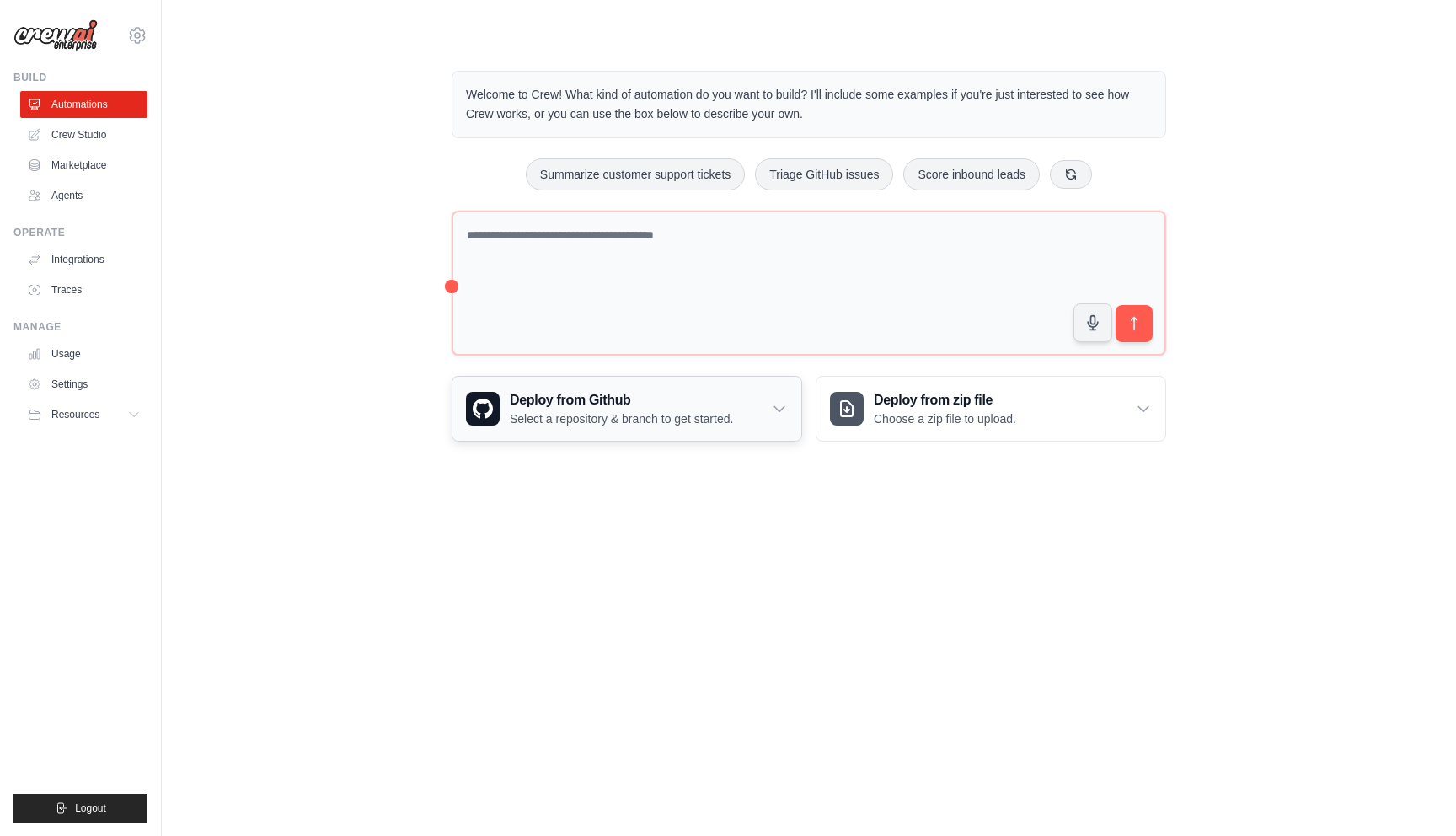
click at [714, 416] on p "Select a repository & branch to get started." at bounding box center [622, 419] width 224 height 17
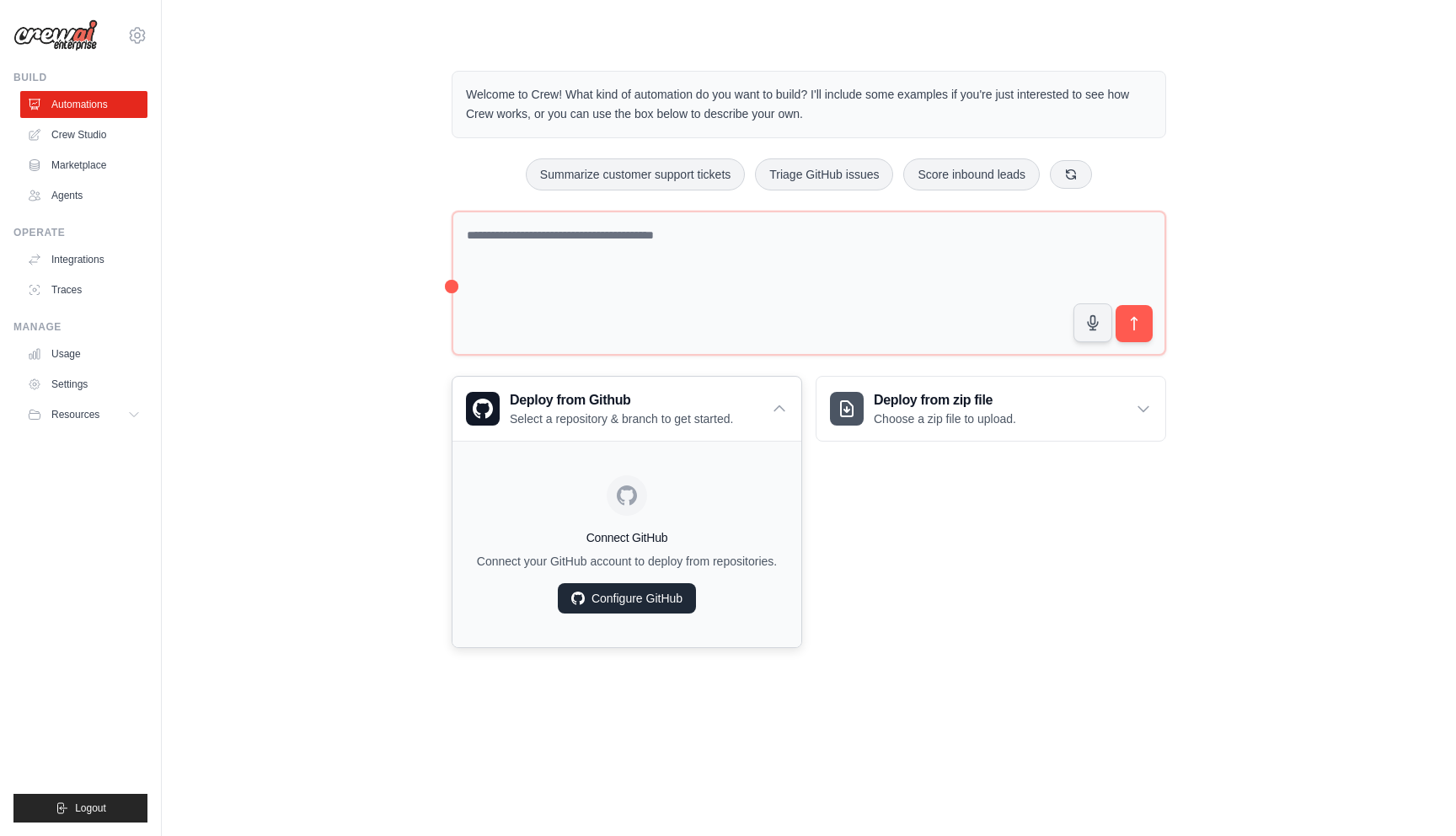
click at [655, 594] on link "Configure GitHub" at bounding box center [626, 599] width 138 height 31
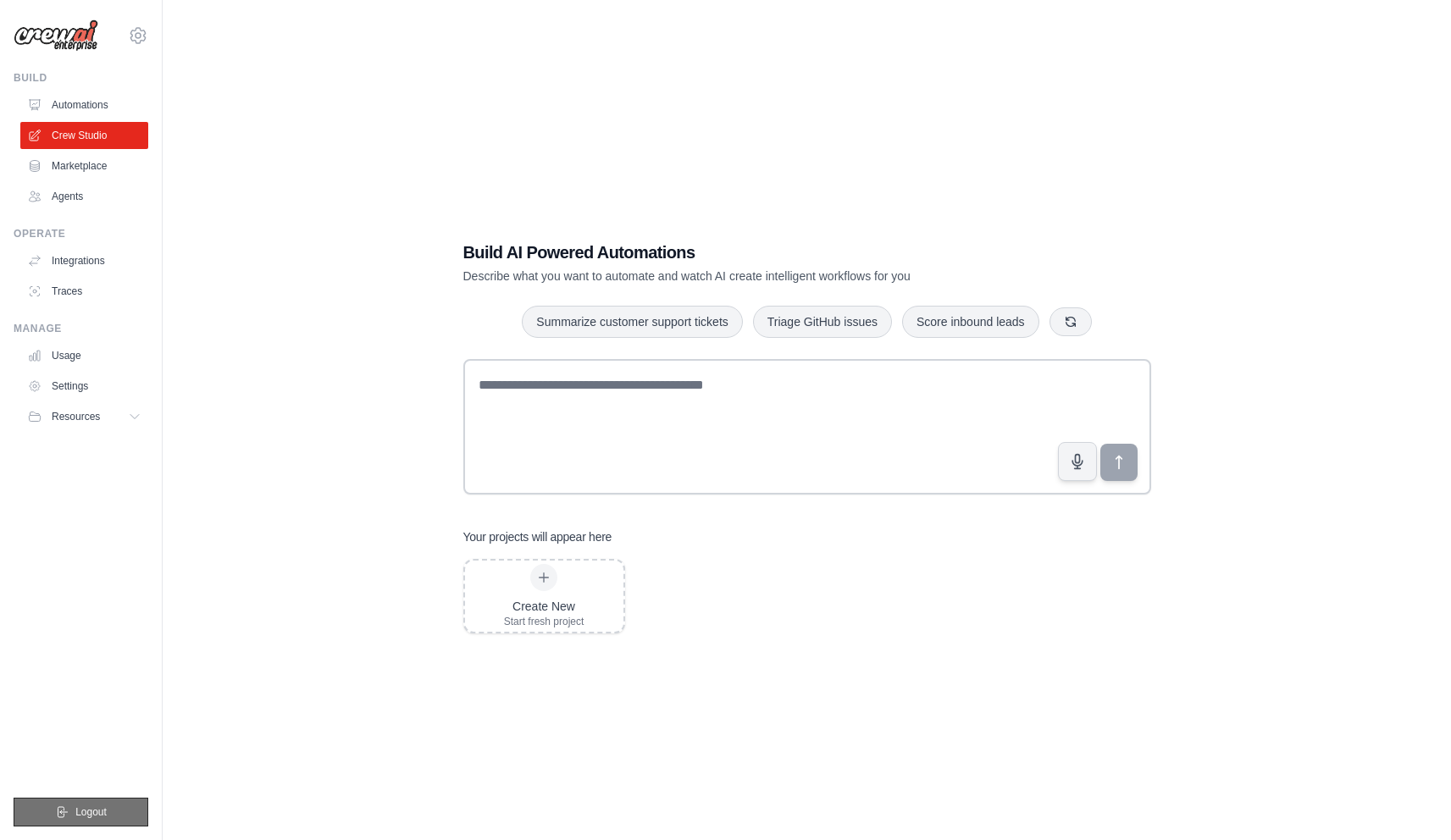
click at [84, 810] on span "Logout" at bounding box center [90, 813] width 32 height 14
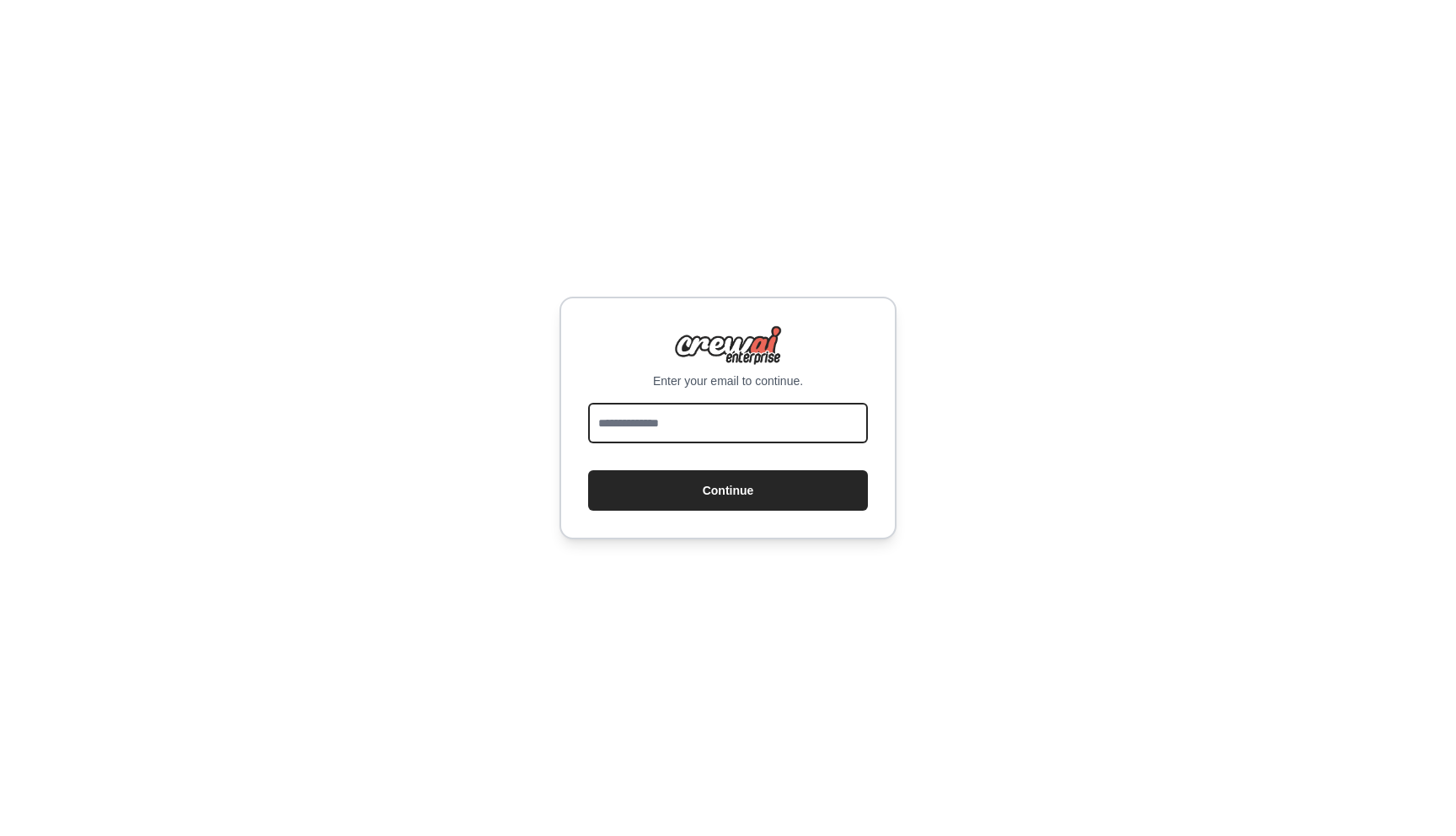
click at [736, 422] on input "email" at bounding box center [728, 423] width 280 height 41
type input "*"
type input "***"
click at [620, 420] on input "***" at bounding box center [728, 423] width 280 height 41
type input "**********"
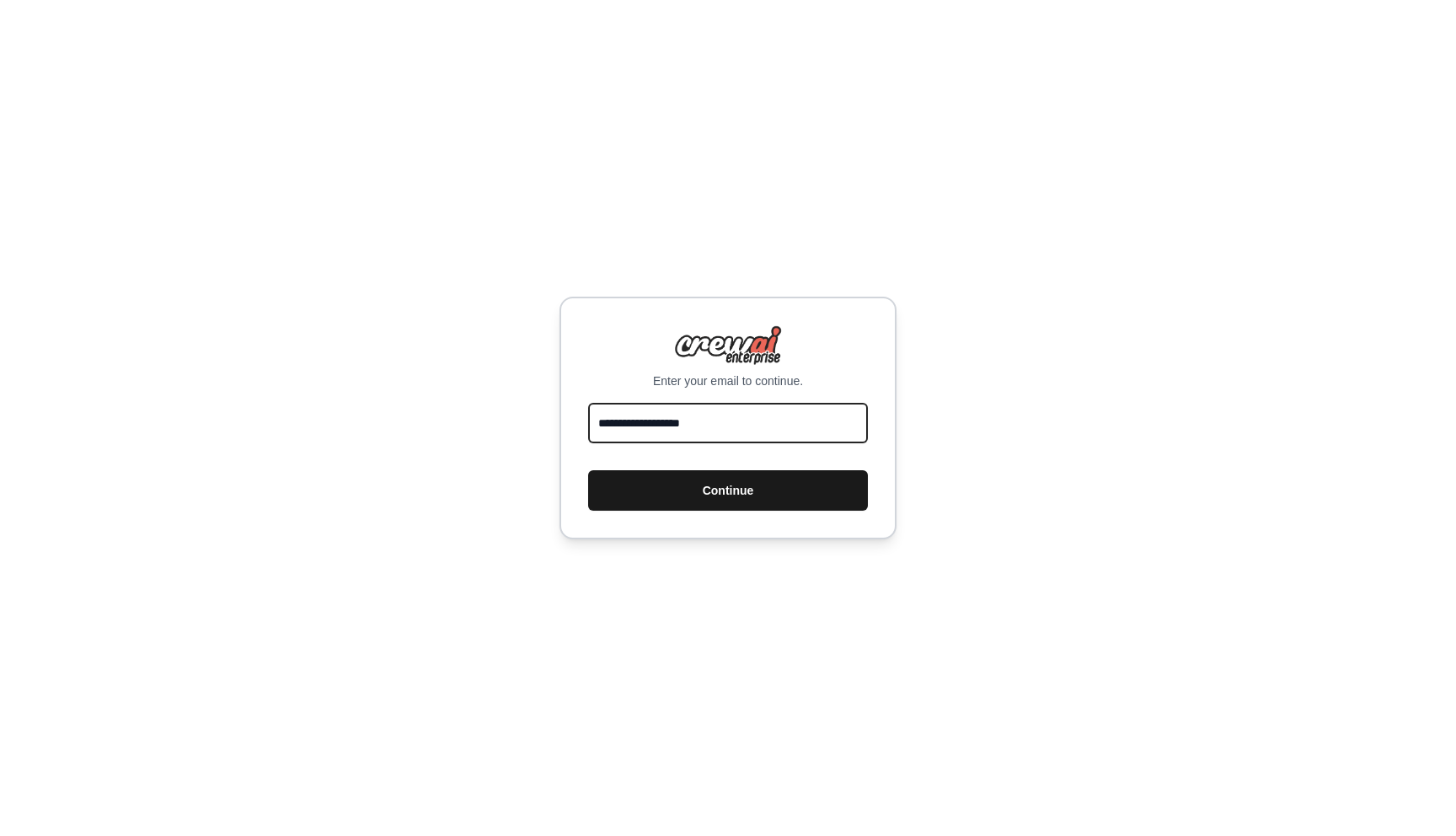
click at [588, 471] on button "Continue" at bounding box center [728, 491] width 280 height 41
click at [736, 491] on button "Continue" at bounding box center [728, 491] width 280 height 41
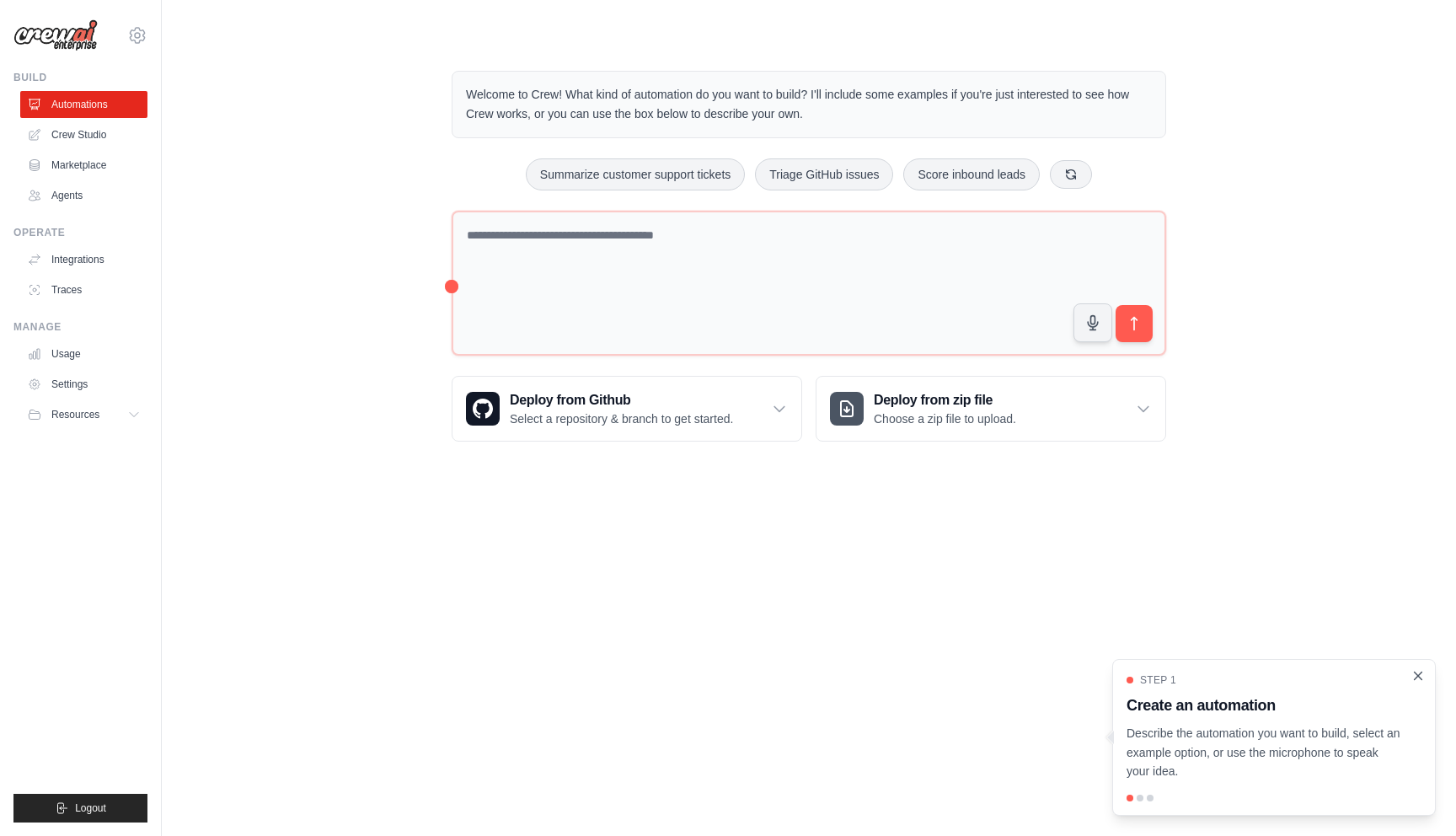
click at [1416, 678] on icon "Close walkthrough" at bounding box center [1419, 676] width 8 height 8
click at [1016, 600] on body "[PERSON_NAME][EMAIL_ADDRESS][PERSON_NAME][DOMAIN_NAME] Settings Build Automatio…" at bounding box center [728, 418] width 1456 height 836
click at [1081, 611] on body "[PERSON_NAME][EMAIL_ADDRESS][PERSON_NAME][DOMAIN_NAME] Settings Build Automatio…" at bounding box center [728, 418] width 1456 height 836
click at [634, 476] on main "Welcome to Crew! What kind of automation do you want to build? I'll include som…" at bounding box center [809, 242] width 1294 height 486
click at [660, 376] on div "Deploy from Github Select a repository & branch to get started." at bounding box center [627, 409] width 349 height 64
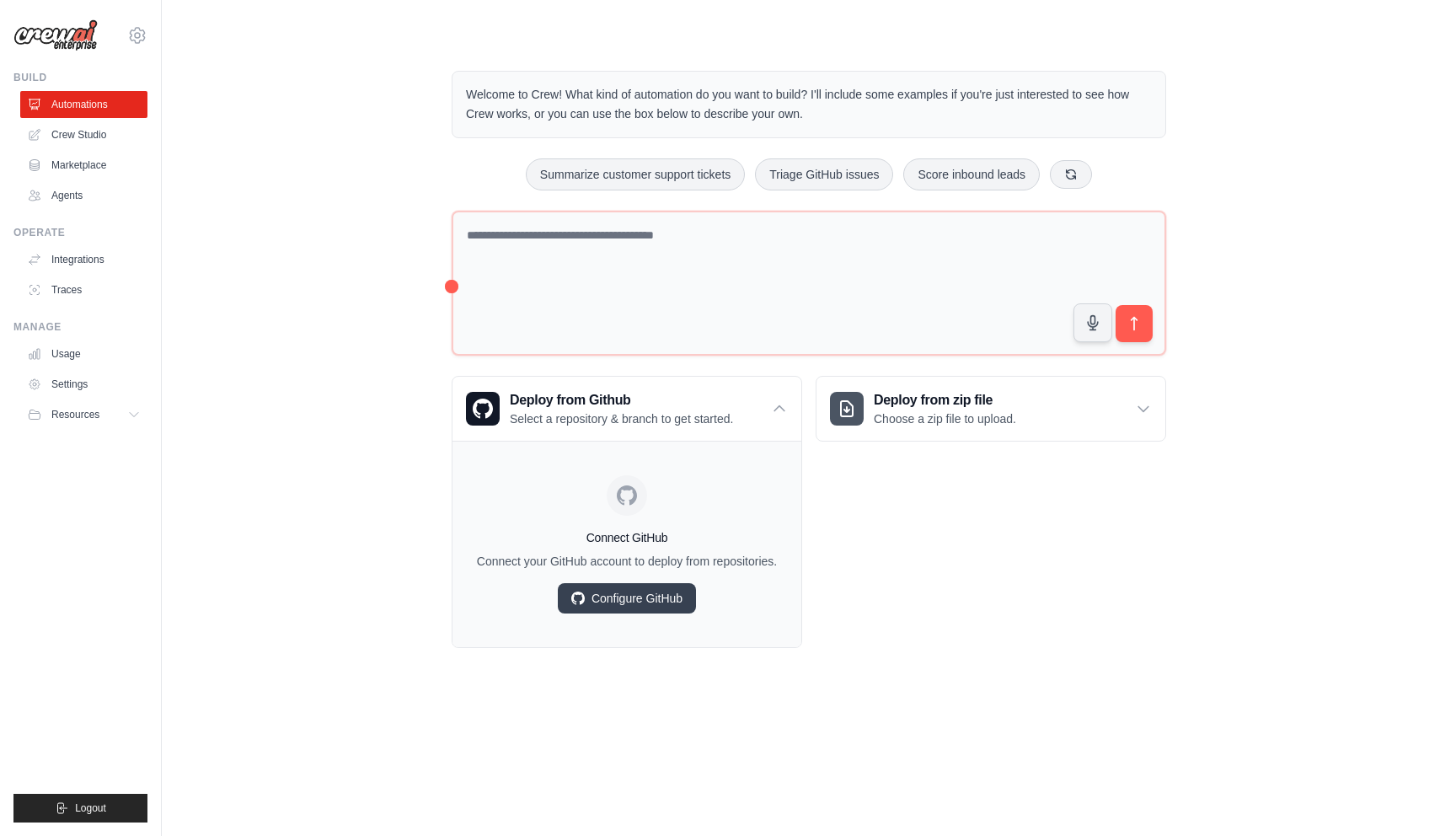
click at [1052, 653] on div "Welcome to Crew! What kind of automation do you want to build? I'll include som…" at bounding box center [809, 359] width 755 height 632
click at [653, 594] on link "Configure GitHub" at bounding box center [626, 599] width 138 height 31
